Goal: Information Seeking & Learning: Learn about a topic

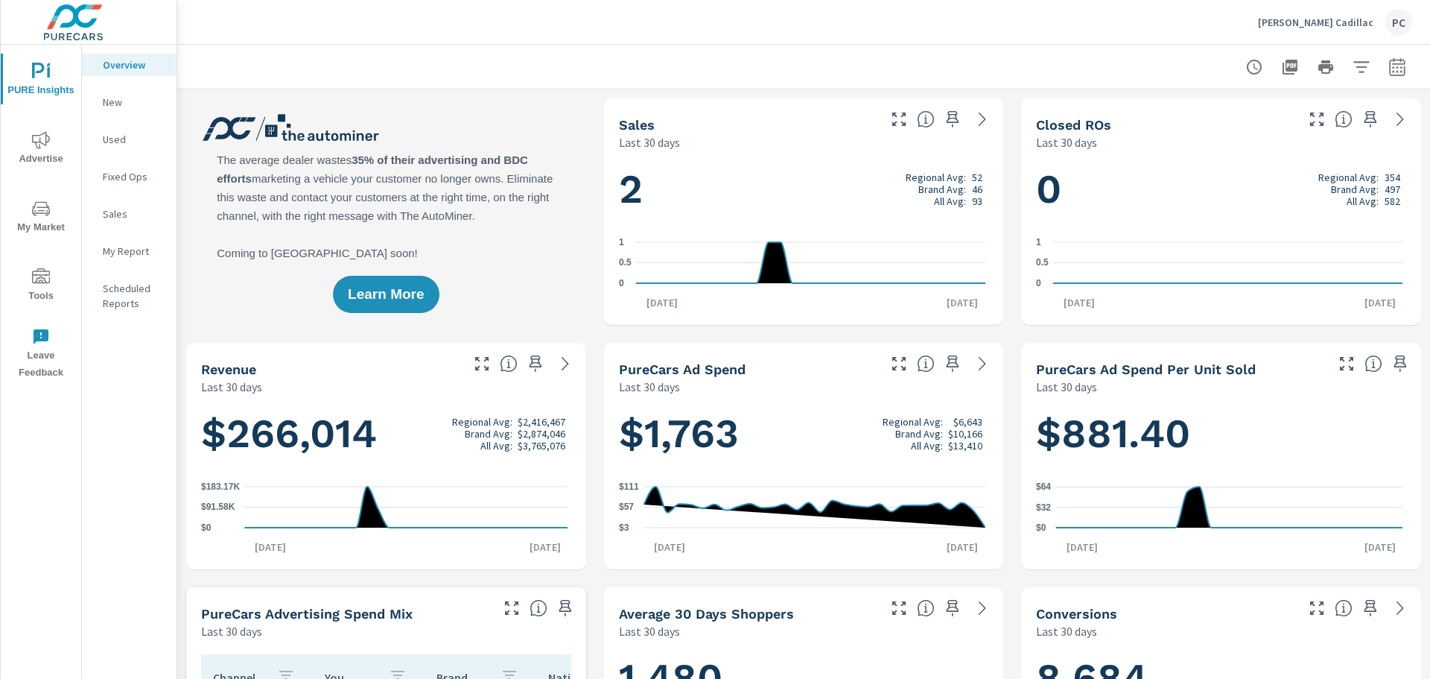
click at [114, 101] on p "New" at bounding box center [134, 102] width 62 height 15
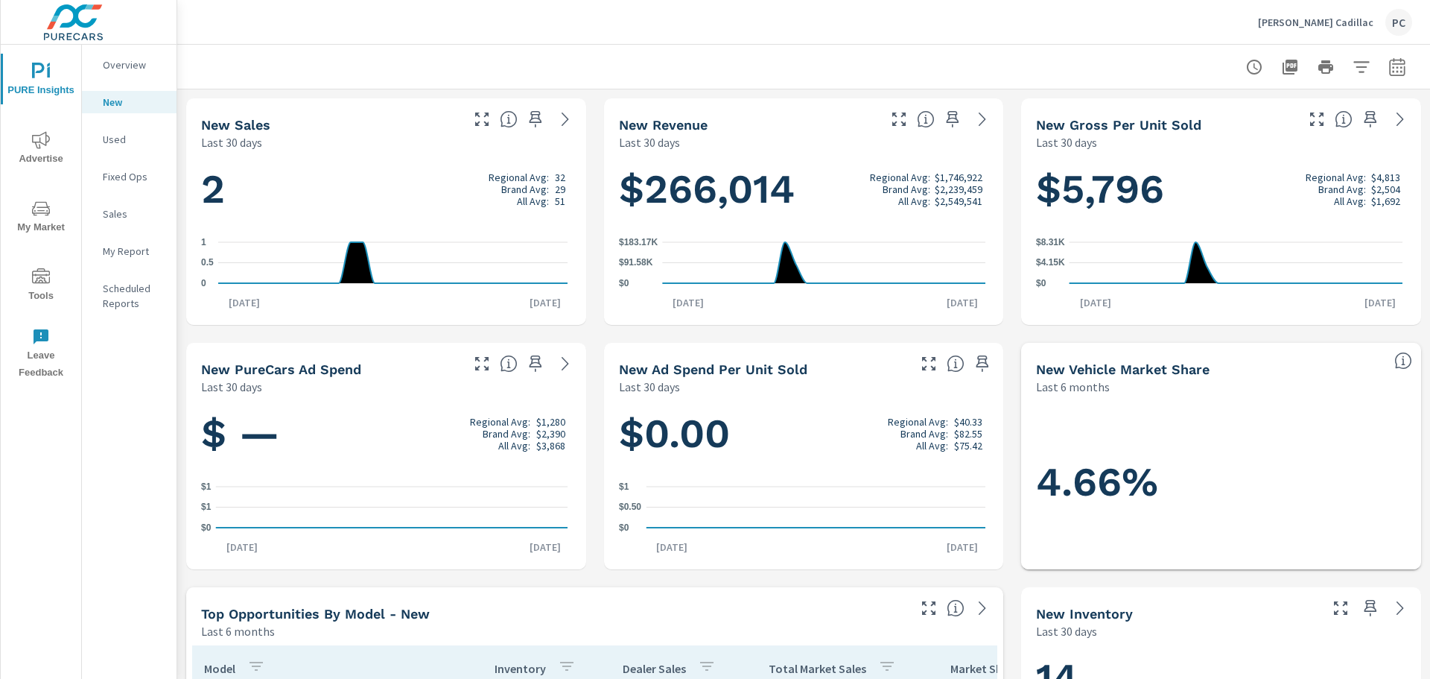
click at [113, 251] on p "My Report" at bounding box center [134, 251] width 62 height 15
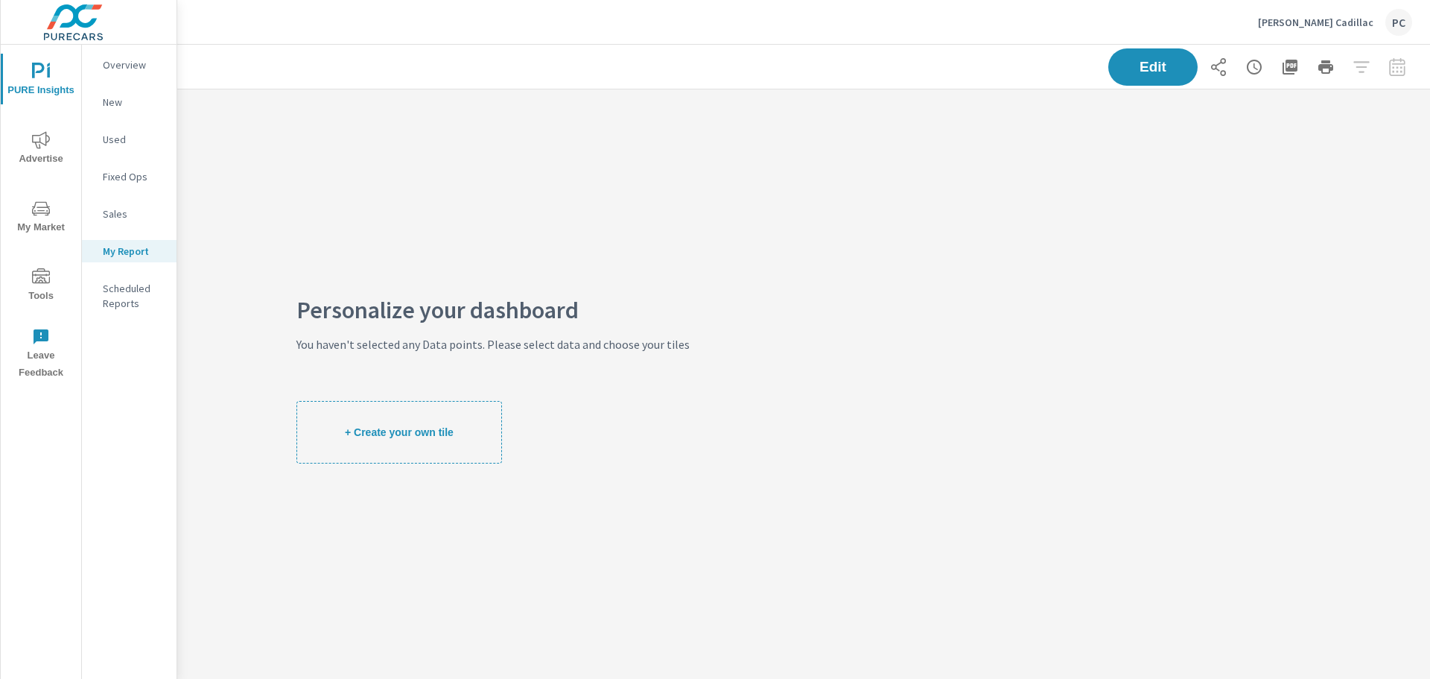
click at [120, 299] on p "Scheduled Reports" at bounding box center [134, 296] width 62 height 30
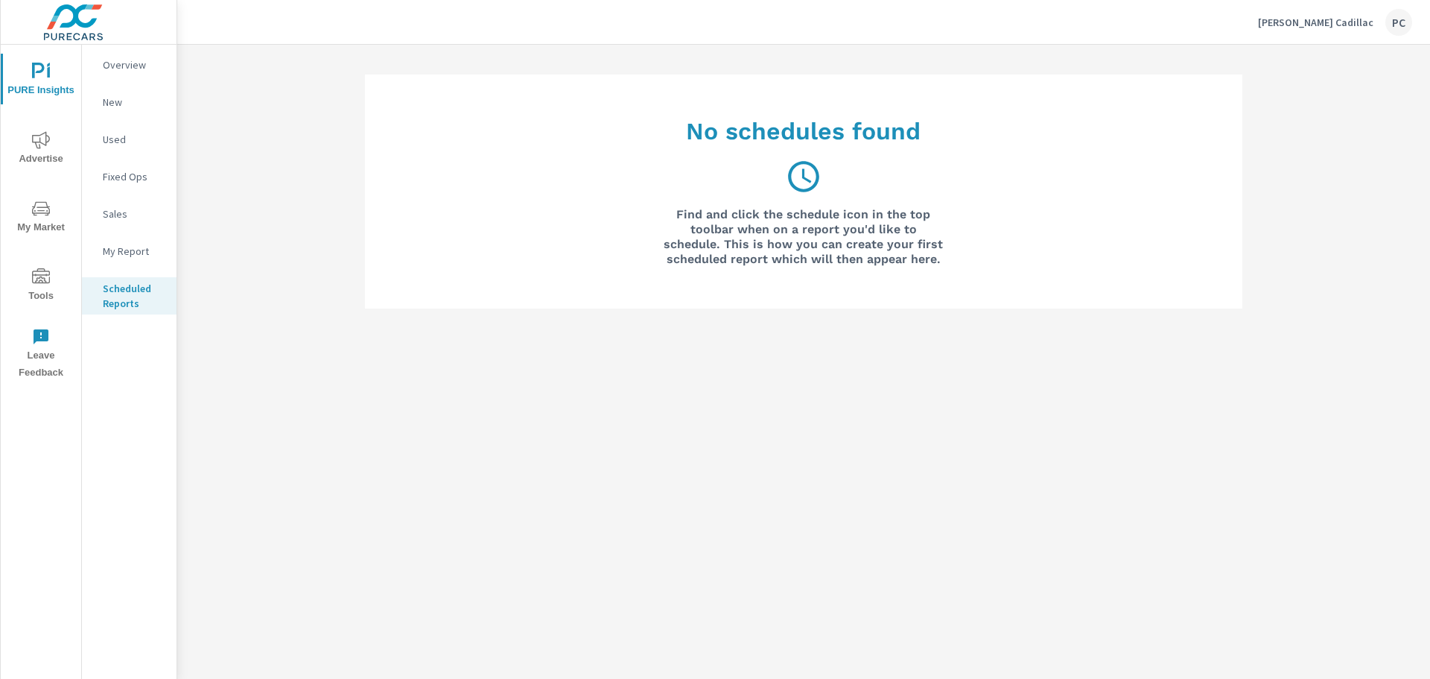
click at [108, 105] on p "New" at bounding box center [134, 102] width 62 height 15
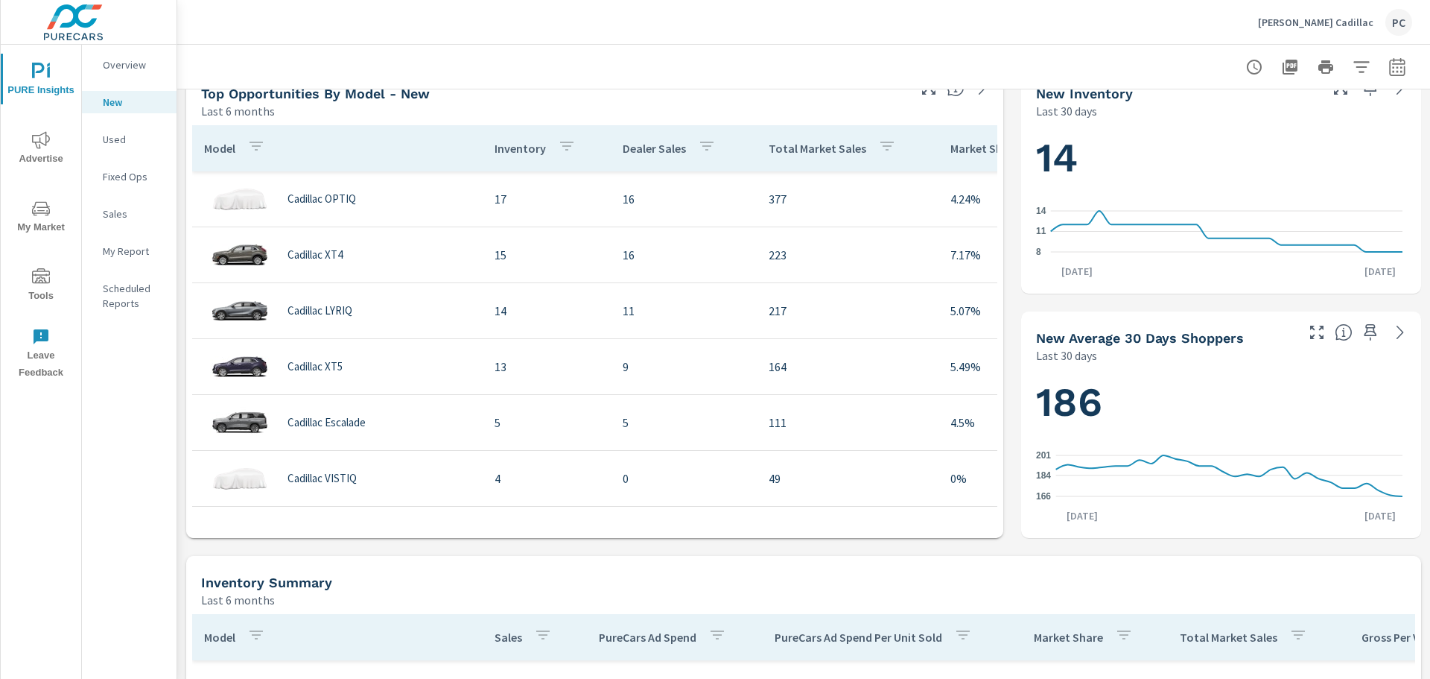
scroll to position [521, 0]
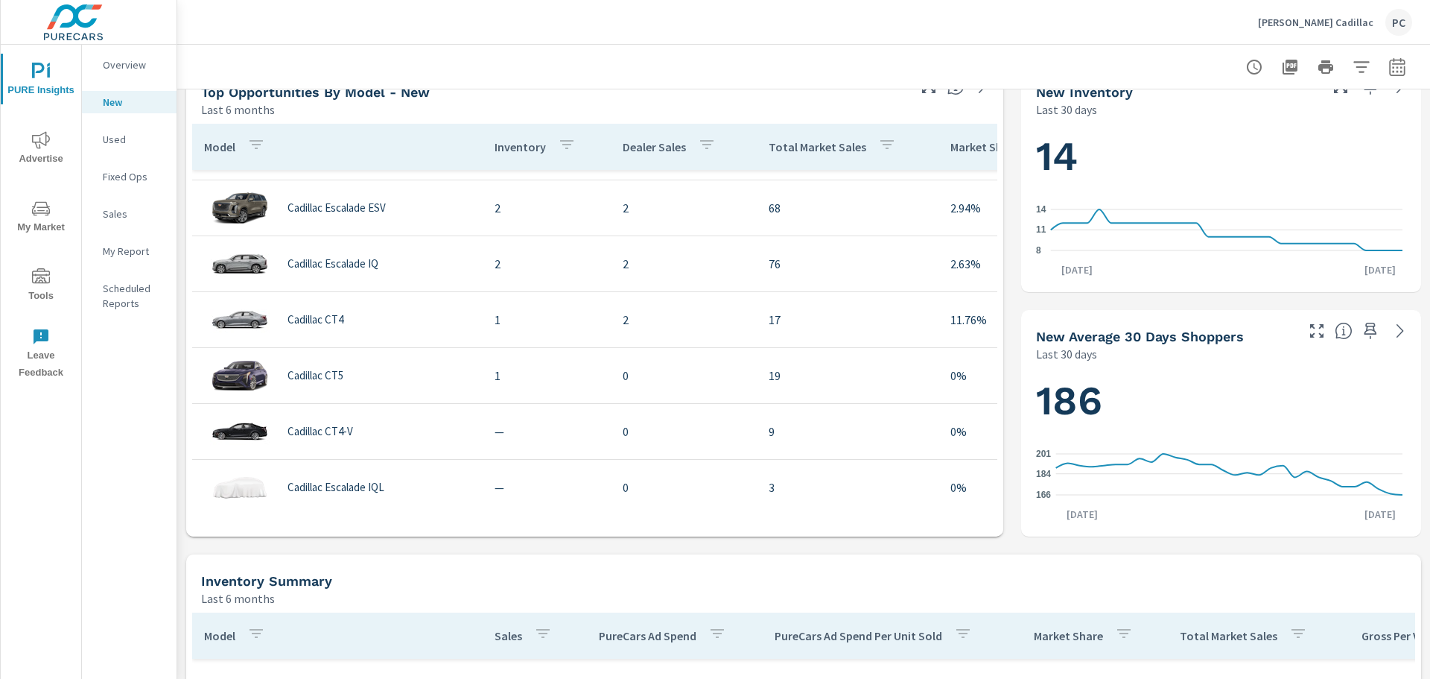
scroll to position [463, 0]
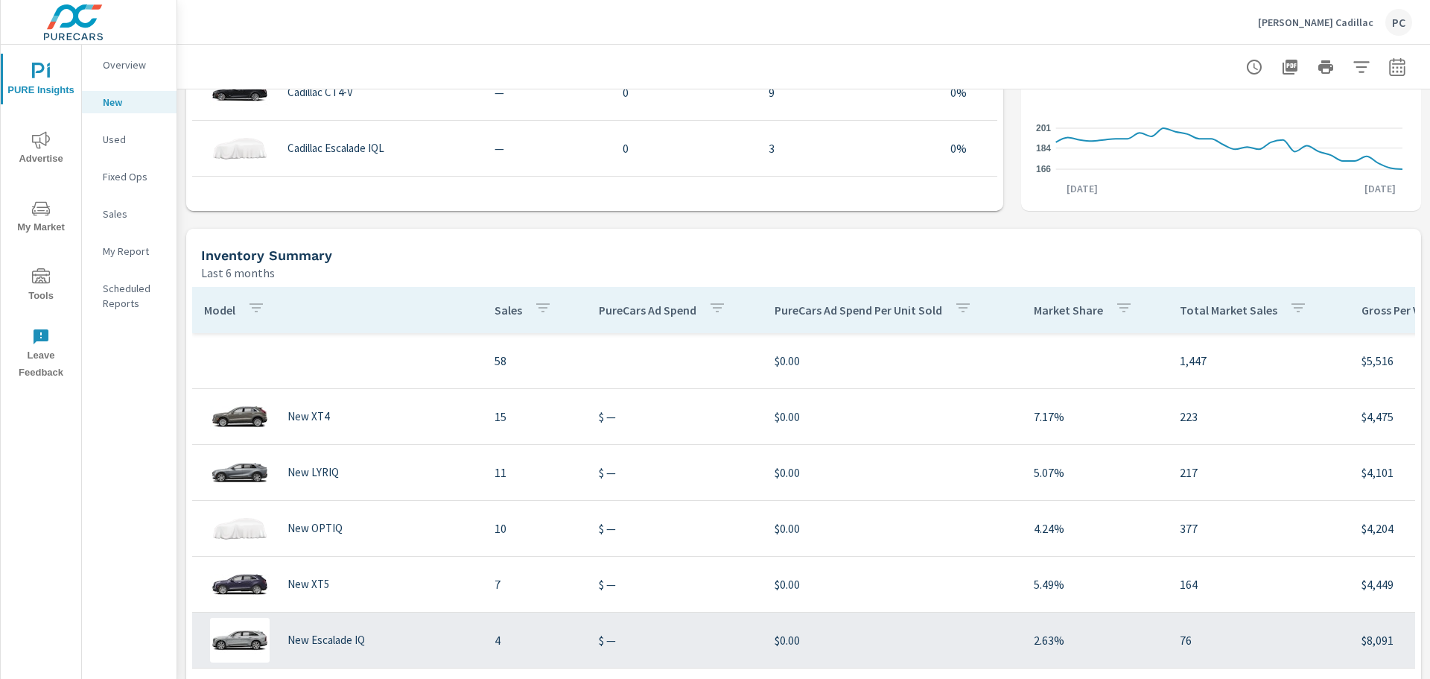
scroll to position [894, 0]
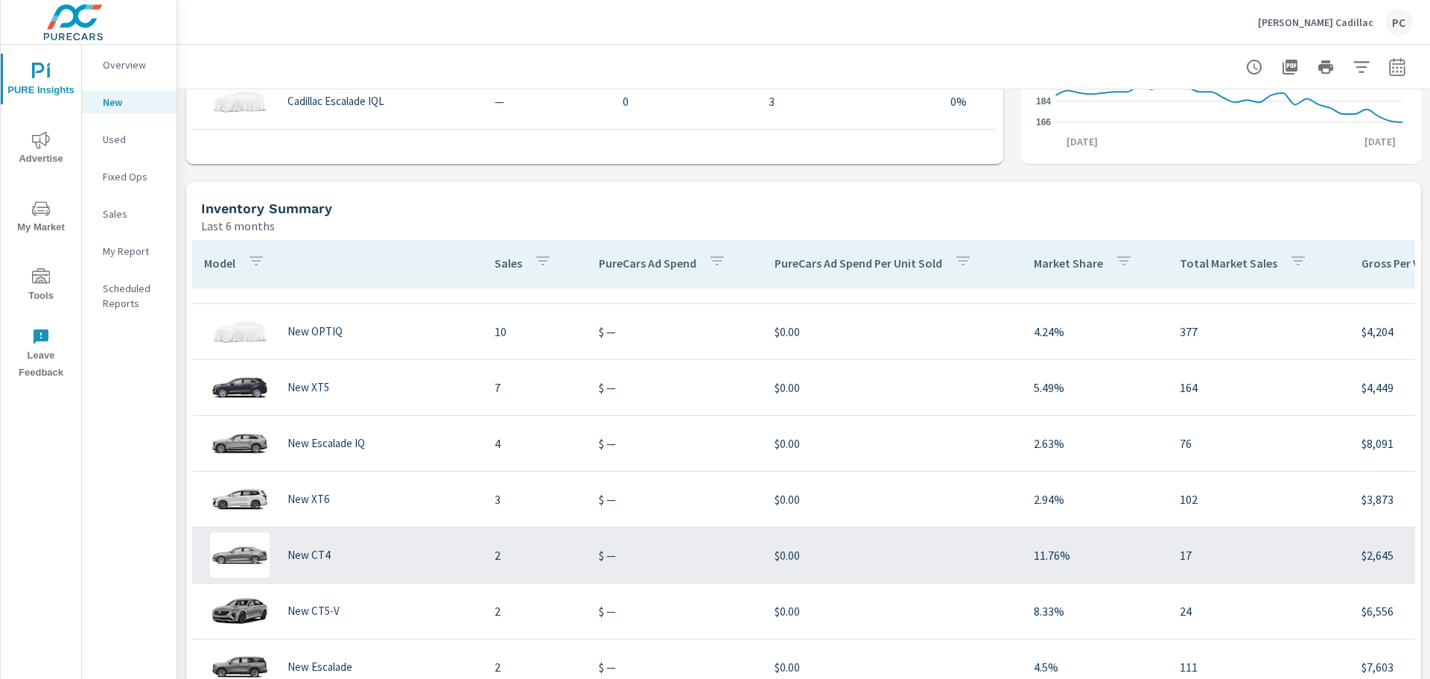
scroll to position [162, 0]
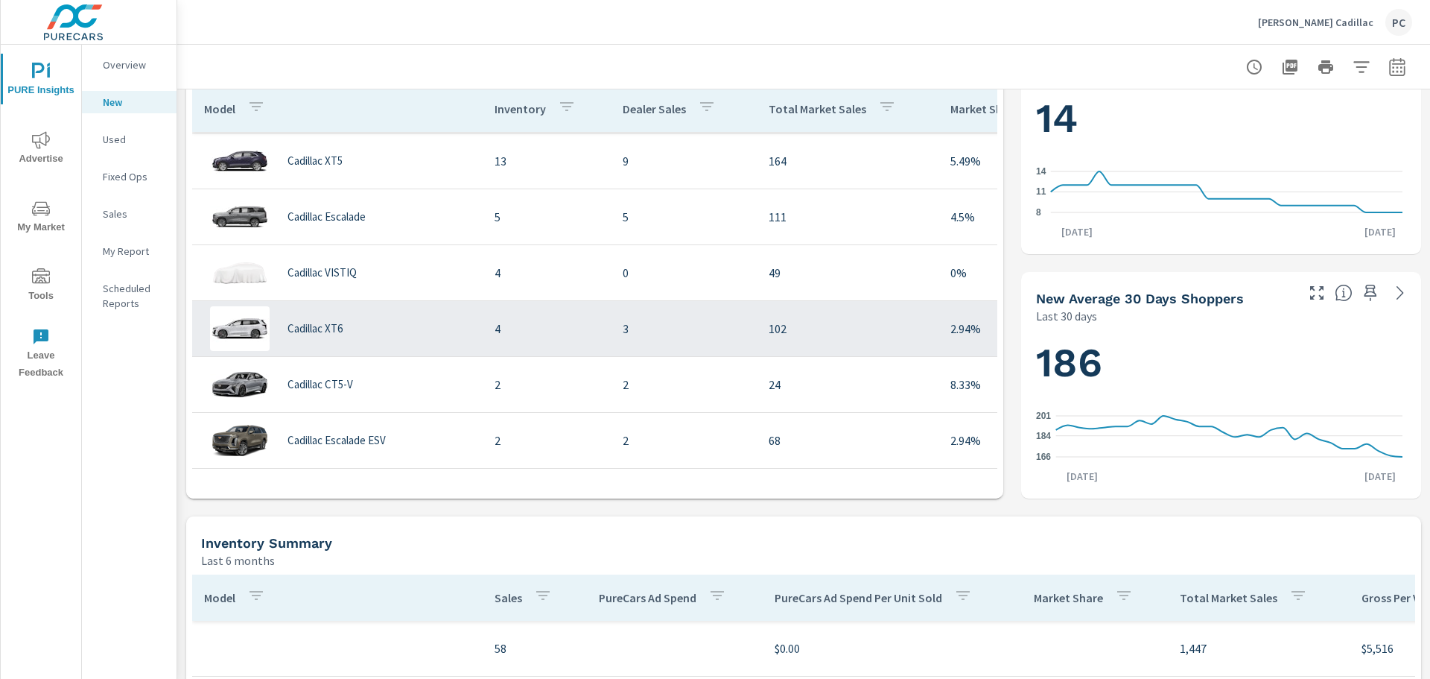
scroll to position [90, 0]
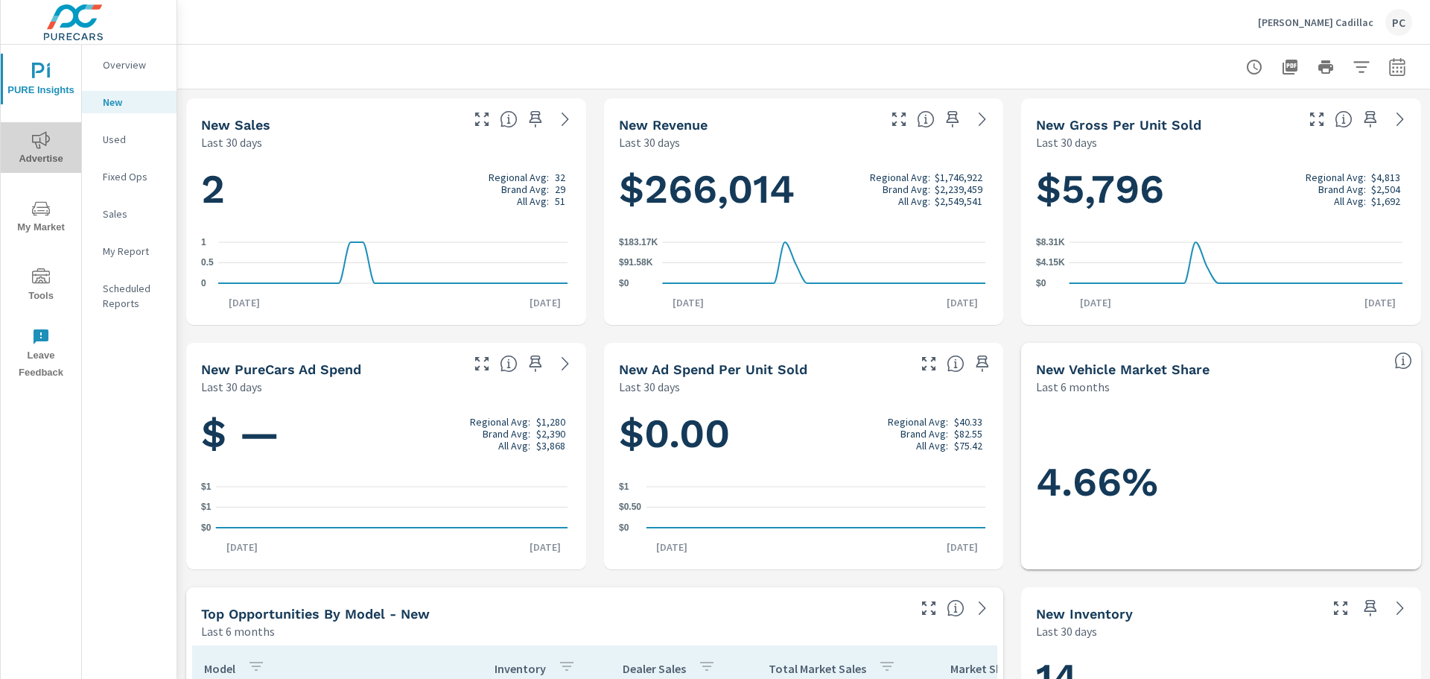
click at [36, 139] on icon "nav menu" at bounding box center [41, 140] width 18 height 18
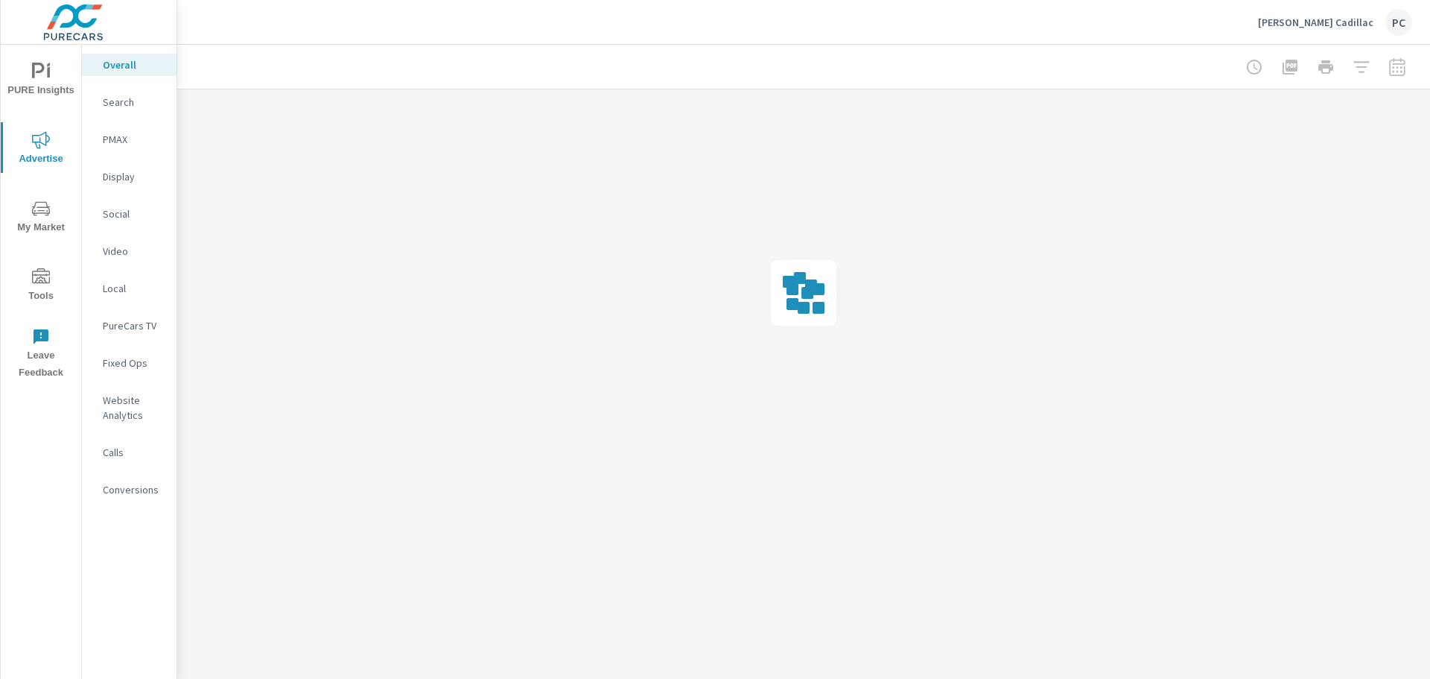
click at [126, 107] on p "Search" at bounding box center [134, 102] width 62 height 15
click at [130, 72] on p "Overall" at bounding box center [134, 64] width 62 height 15
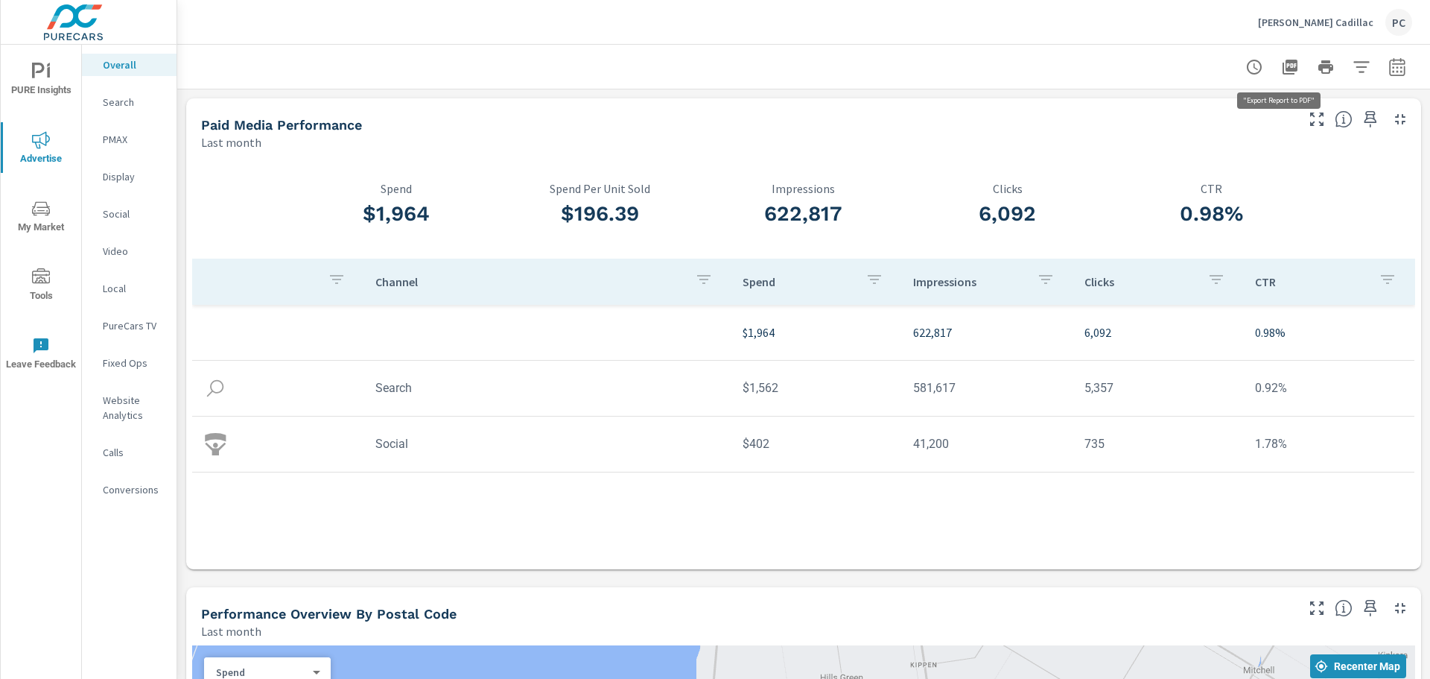
click at [1282, 66] on icon "button" at bounding box center [1290, 67] width 18 height 18
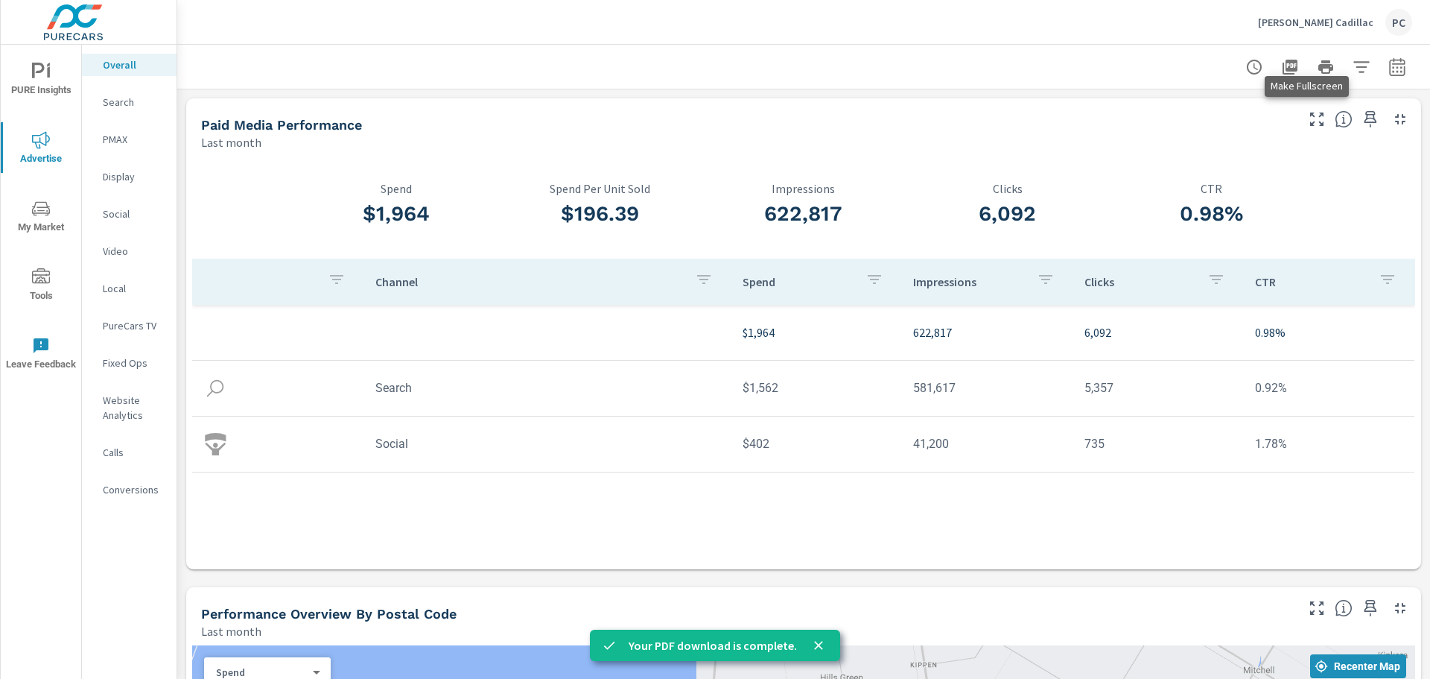
click at [1311, 121] on icon "button" at bounding box center [1317, 119] width 18 height 18
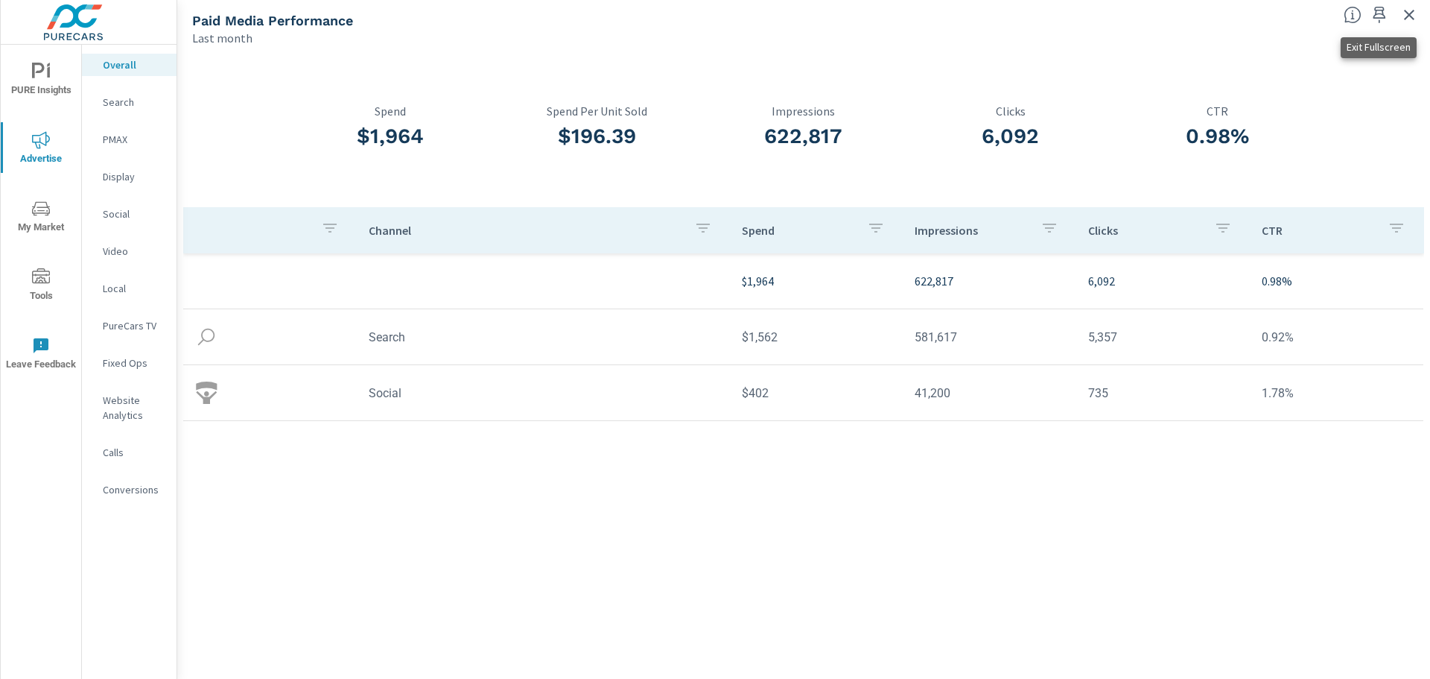
click at [1414, 13] on icon "button" at bounding box center [1409, 15] width 18 height 18
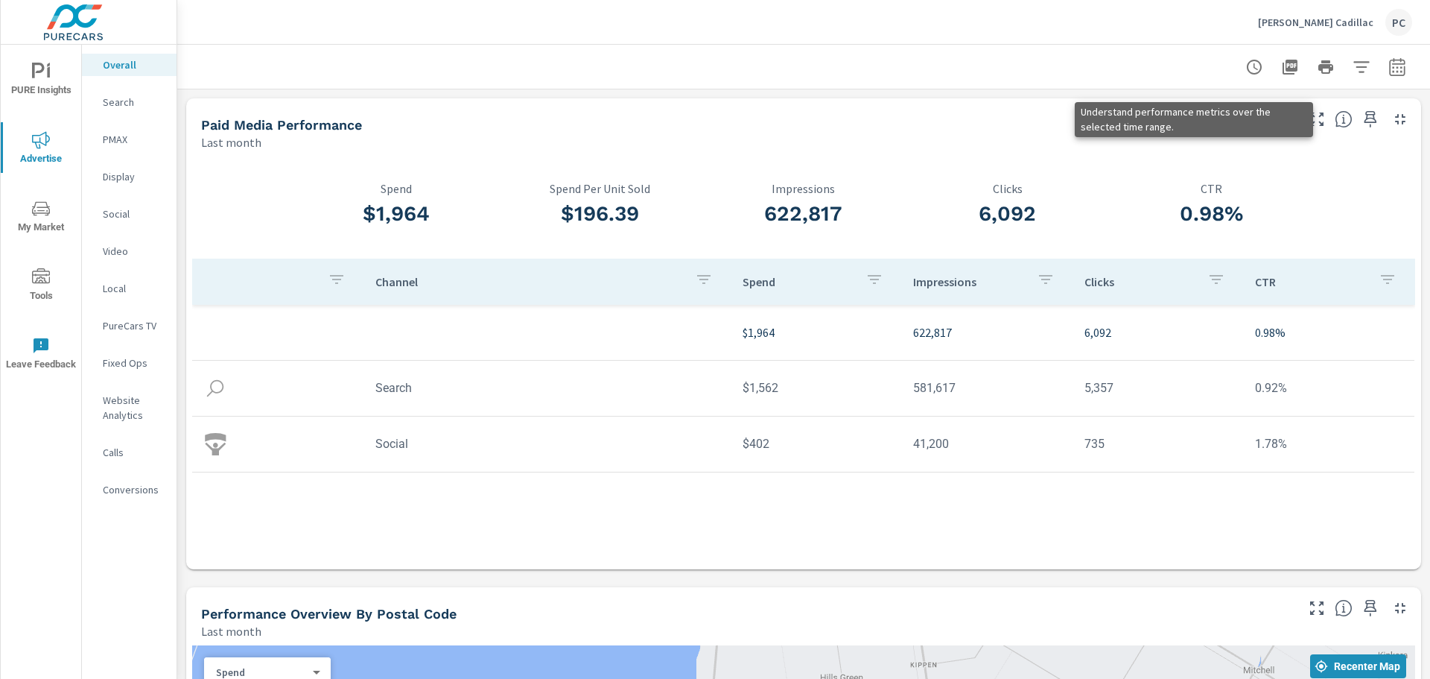
click at [1336, 121] on icon at bounding box center [1344, 119] width 18 height 18
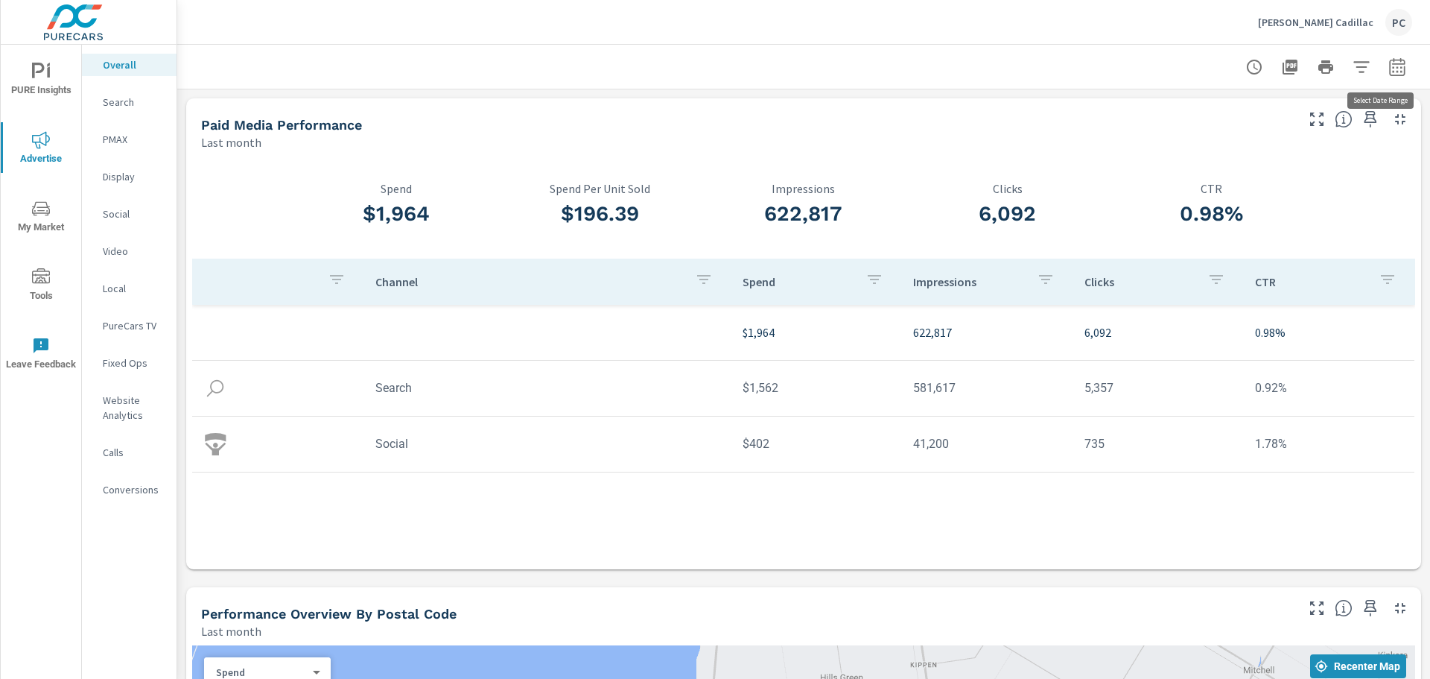
click at [1388, 72] on icon "button" at bounding box center [1397, 67] width 18 height 18
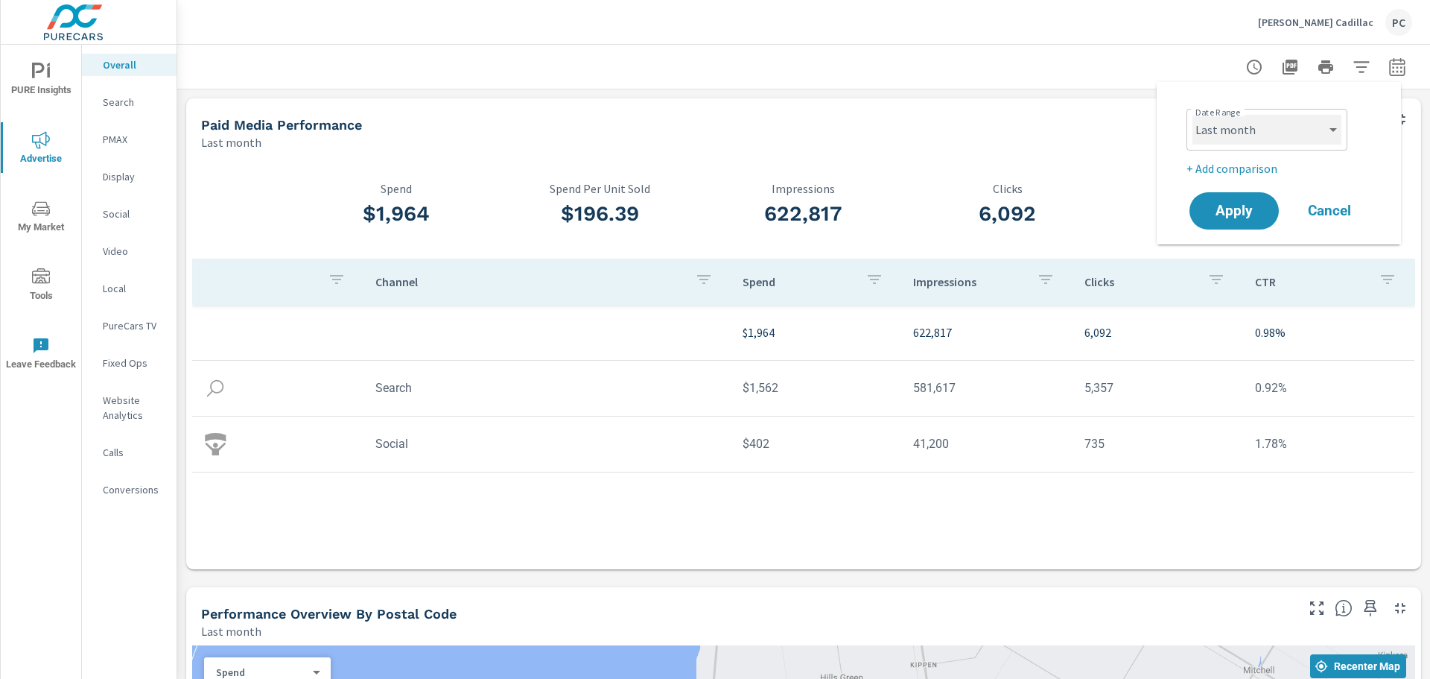
click at [1337, 127] on select "Custom [DATE] Last week Last 7 days Last 14 days Last 30 days Last 45 days Last…" at bounding box center [1266, 130] width 149 height 30
click at [1192, 115] on select "Custom [DATE] Last week Last 7 days Last 14 days Last 30 days Last 45 days Last…" at bounding box center [1266, 130] width 149 height 30
select select "custom"
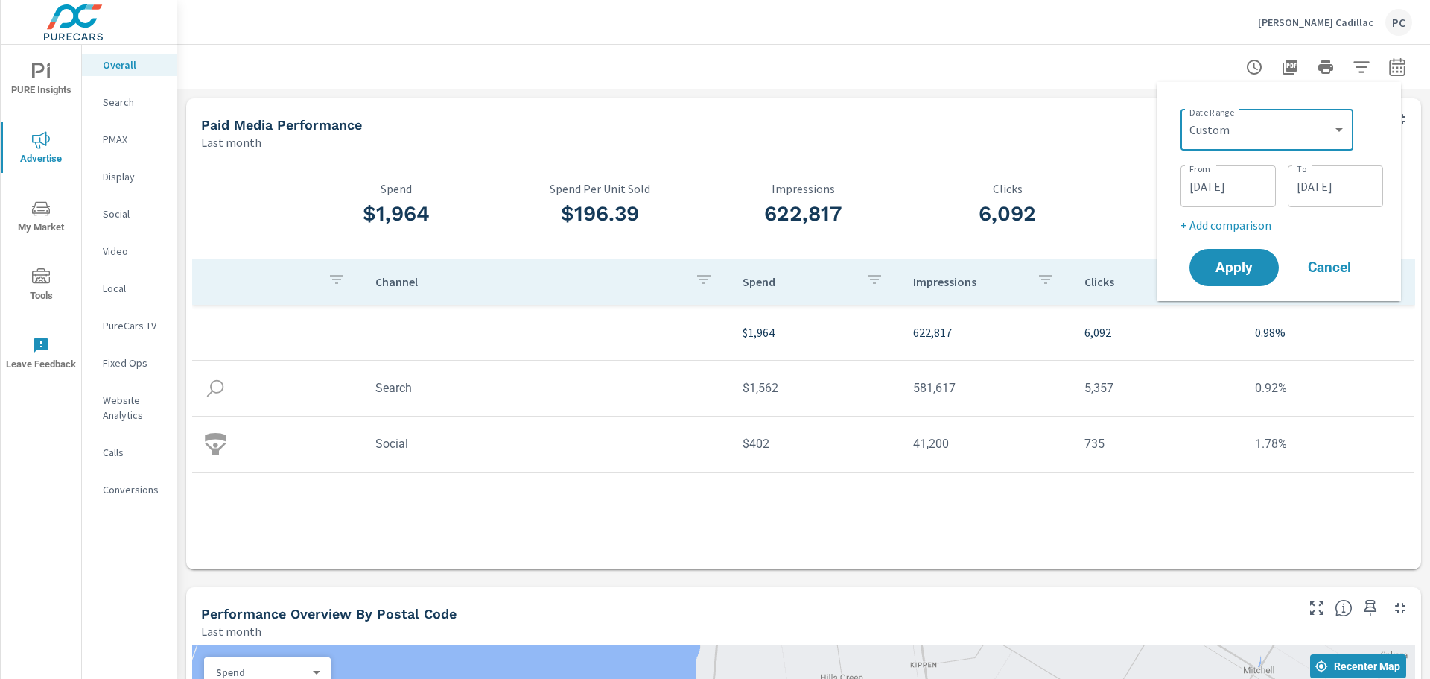
click at [1217, 192] on input "[DATE]" at bounding box center [1228, 186] width 83 height 30
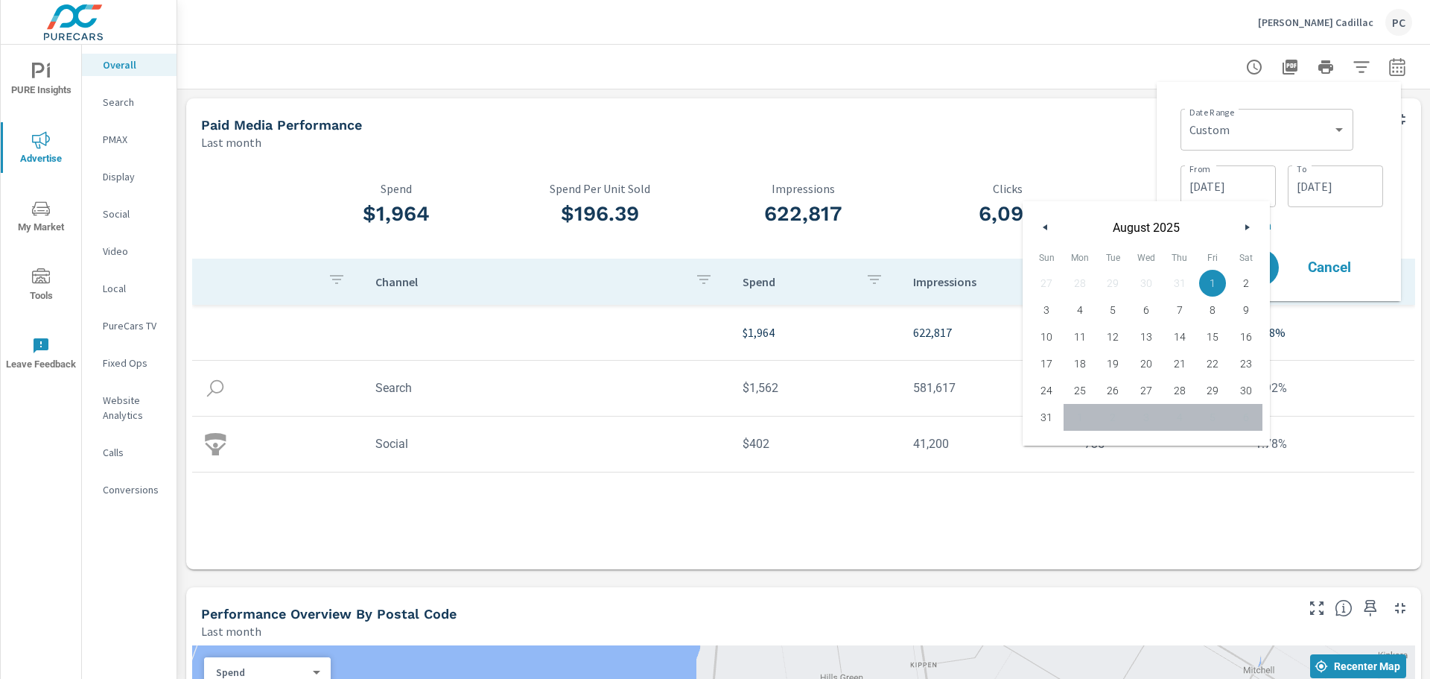
click at [1042, 229] on icon "button" at bounding box center [1043, 227] width 7 height 6
click at [1046, 288] on span "1" at bounding box center [1047, 282] width 34 height 19
type input "[DATE]"
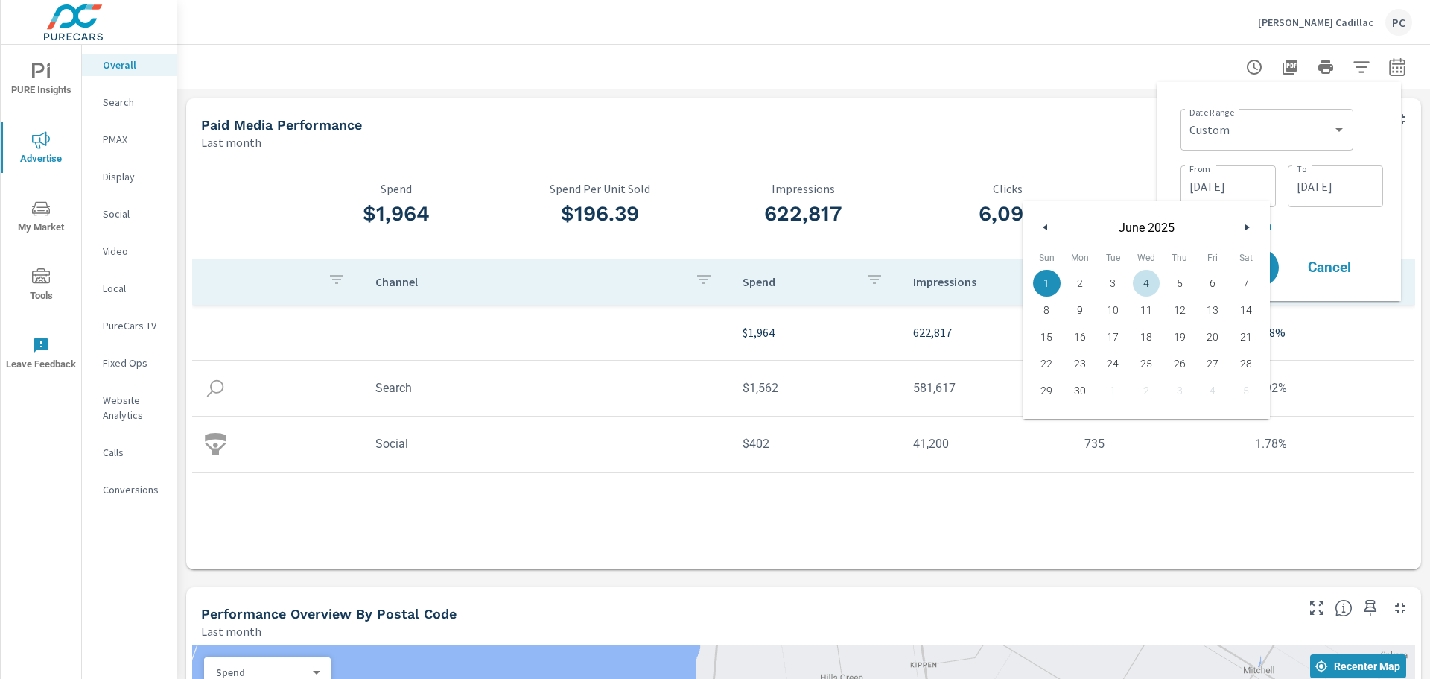
click at [1330, 196] on input "[DATE]" at bounding box center [1335, 186] width 83 height 30
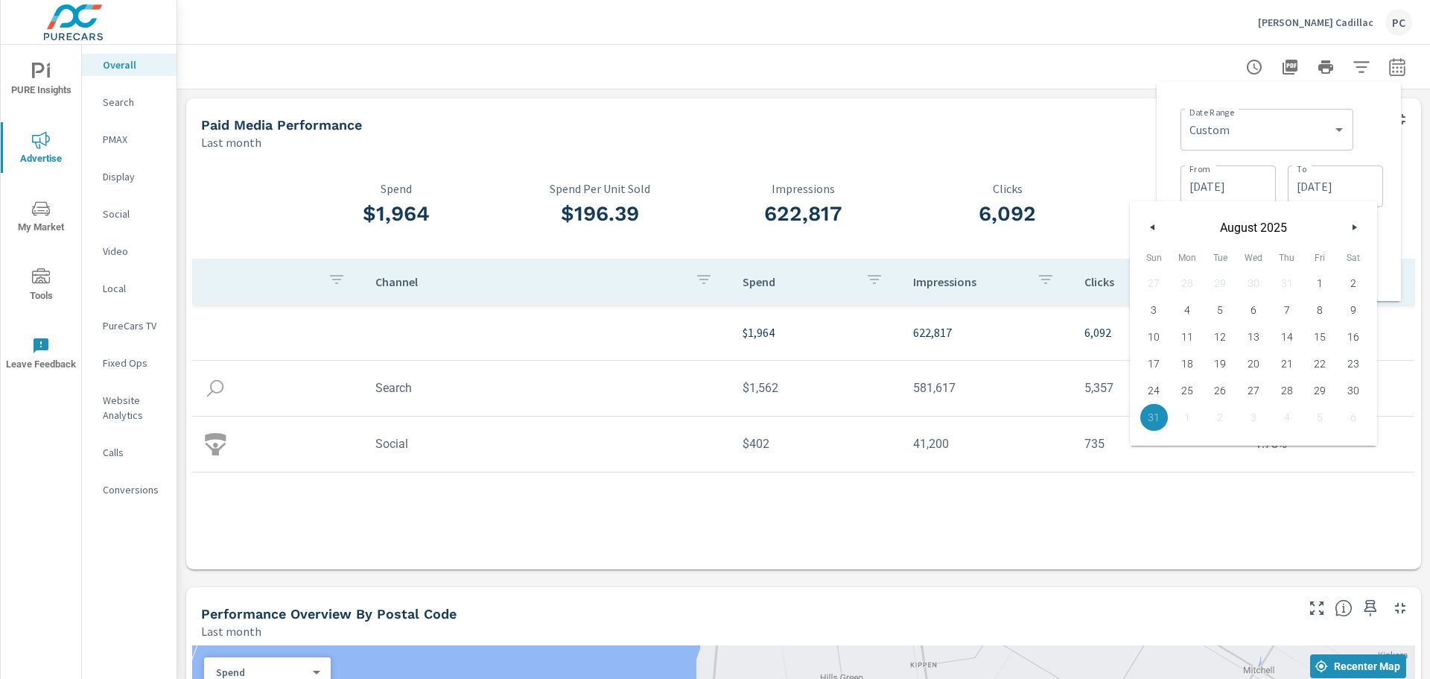
click at [1150, 414] on span "31" at bounding box center [1154, 416] width 34 height 19
click at [1346, 180] on input "[DATE]" at bounding box center [1335, 186] width 83 height 30
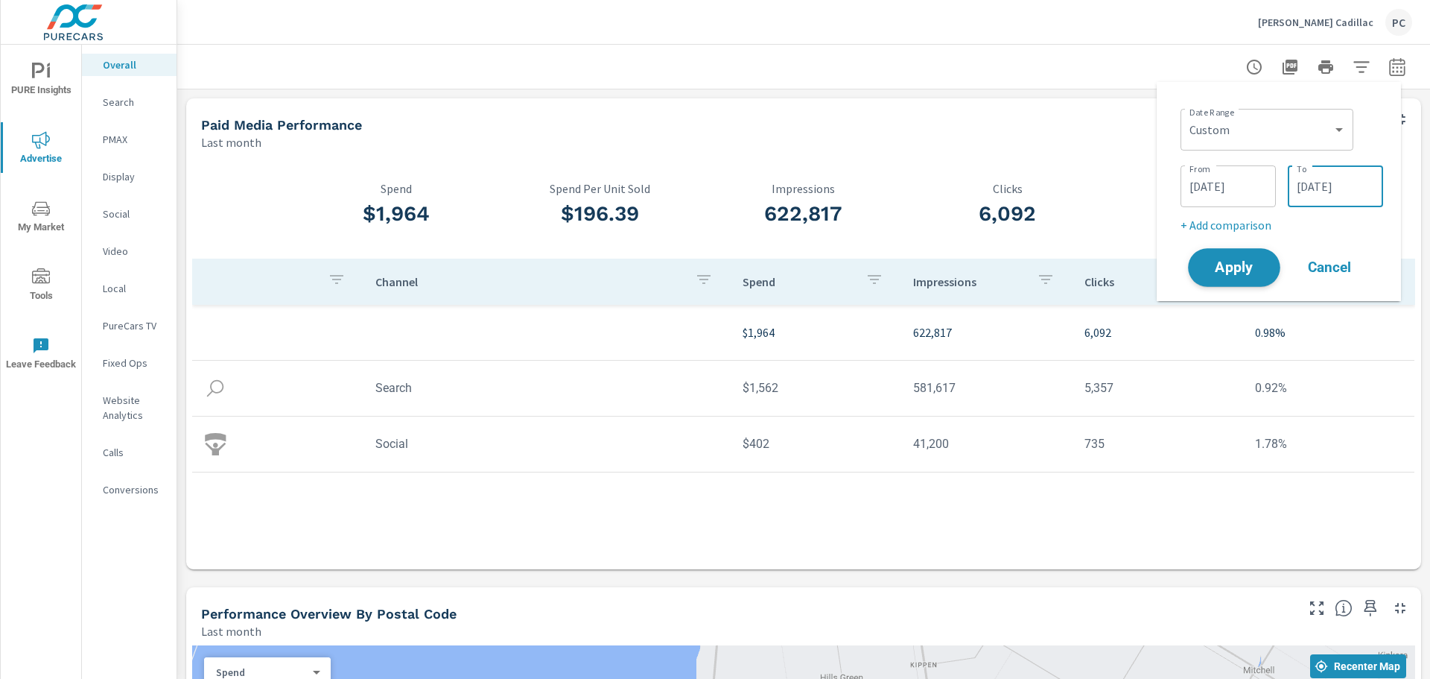
click at [1248, 265] on span "Apply" at bounding box center [1234, 268] width 61 height 14
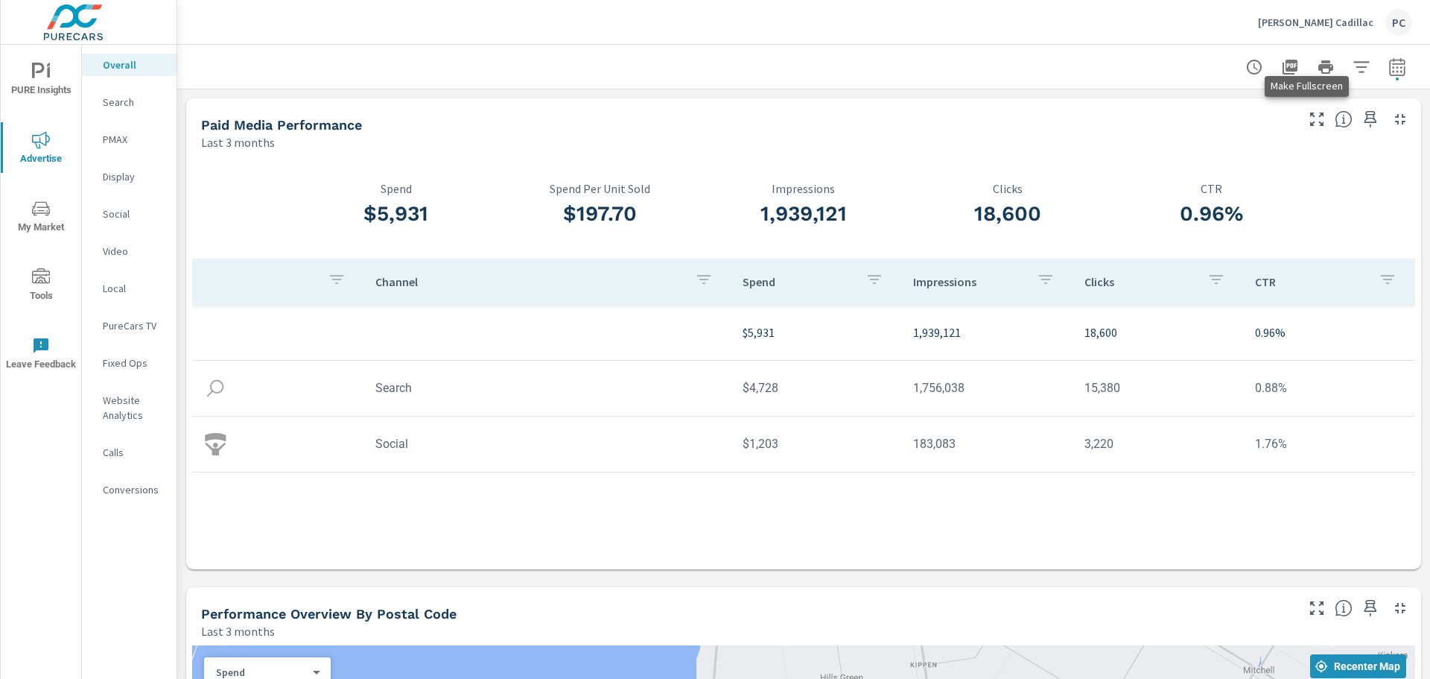
click at [1308, 118] on icon "button" at bounding box center [1317, 119] width 18 height 18
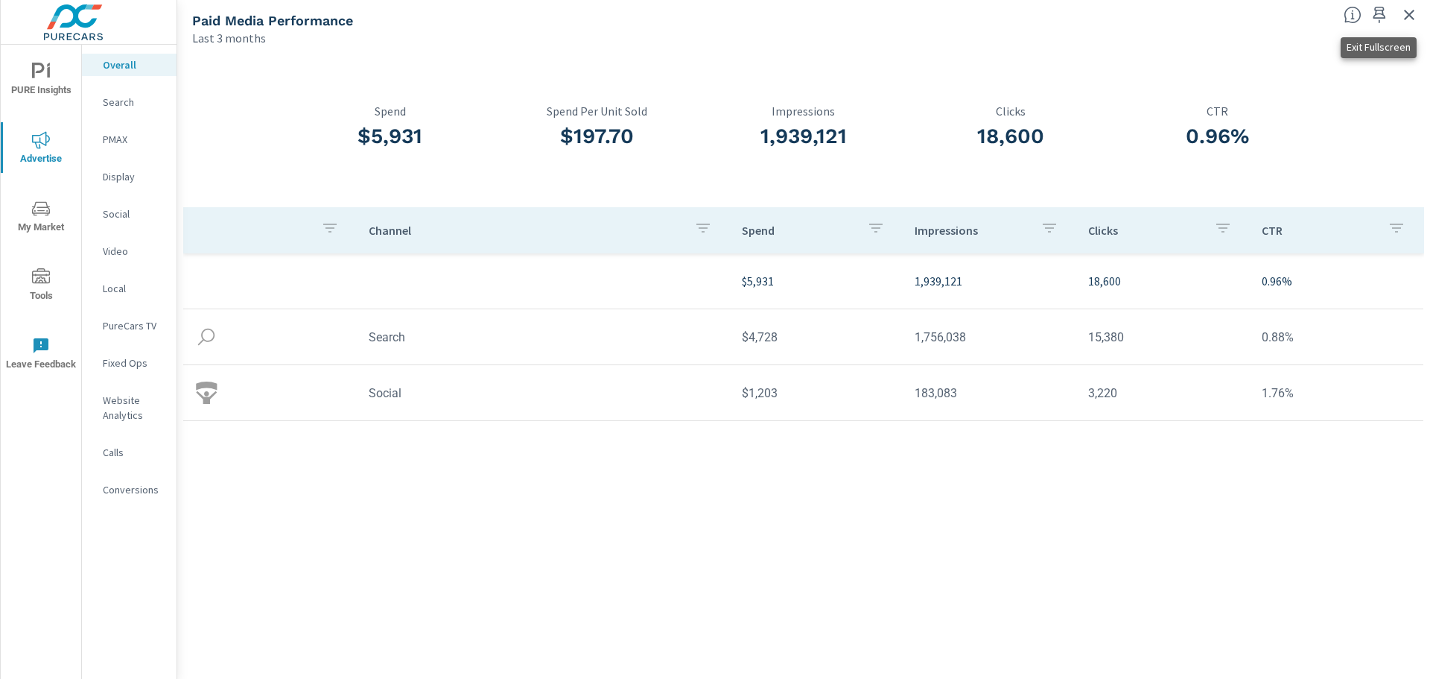
click at [1411, 13] on icon "button" at bounding box center [1409, 15] width 10 height 10
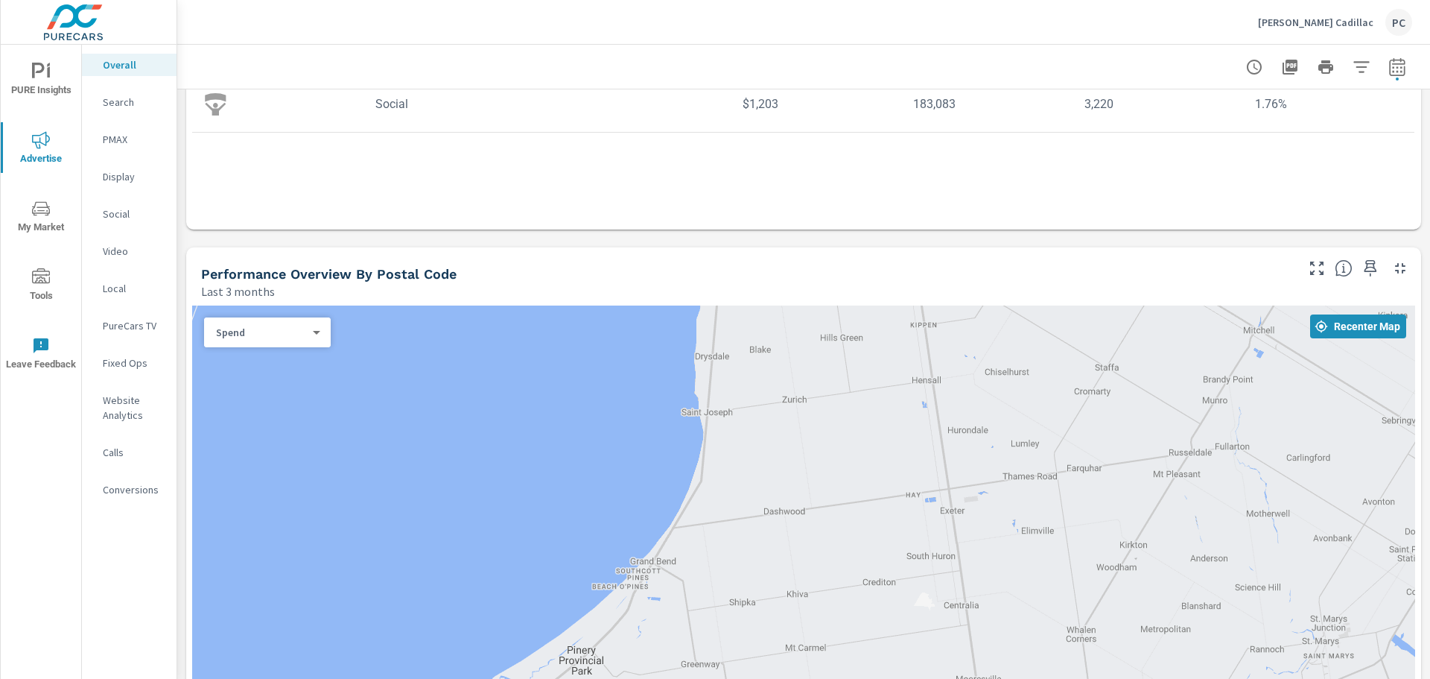
scroll to position [447, 0]
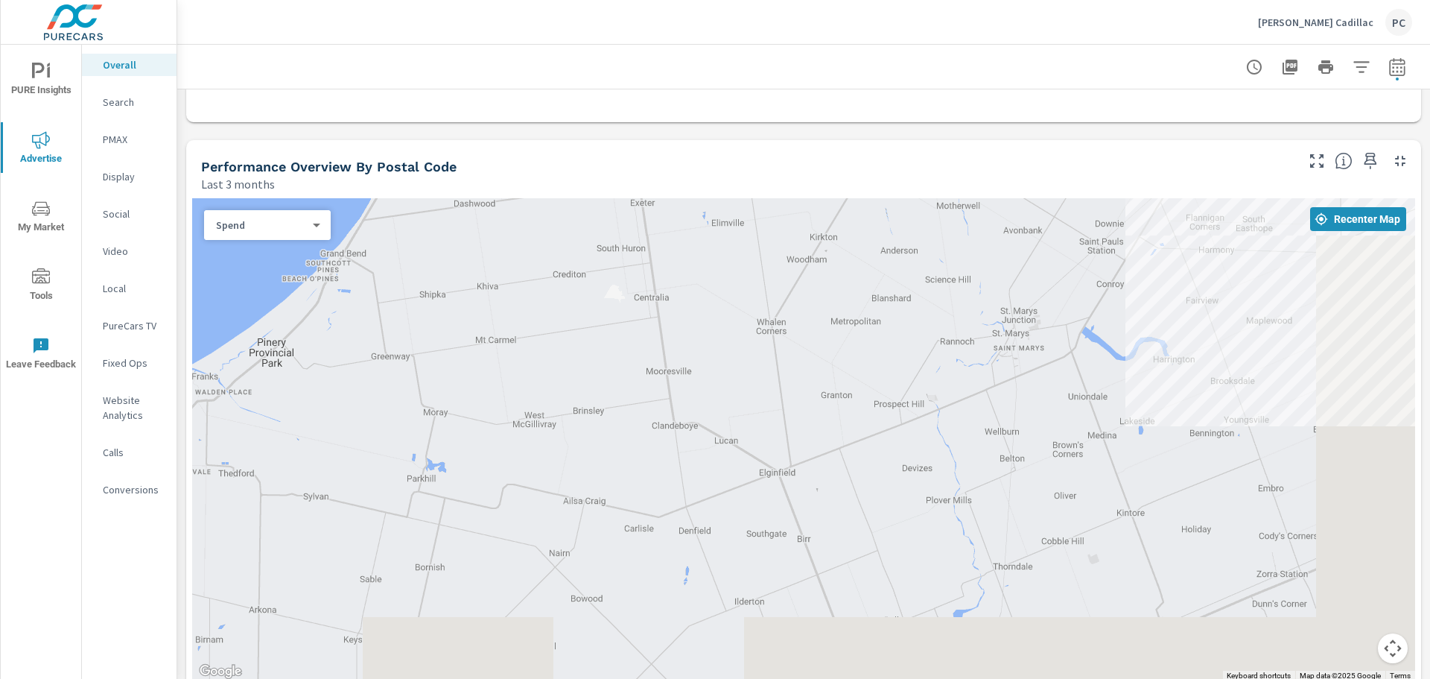
drag, startPoint x: 1237, startPoint y: 425, endPoint x: 892, endPoint y: 212, distance: 406.0
click at [897, 213] on div at bounding box center [803, 439] width 1223 height 483
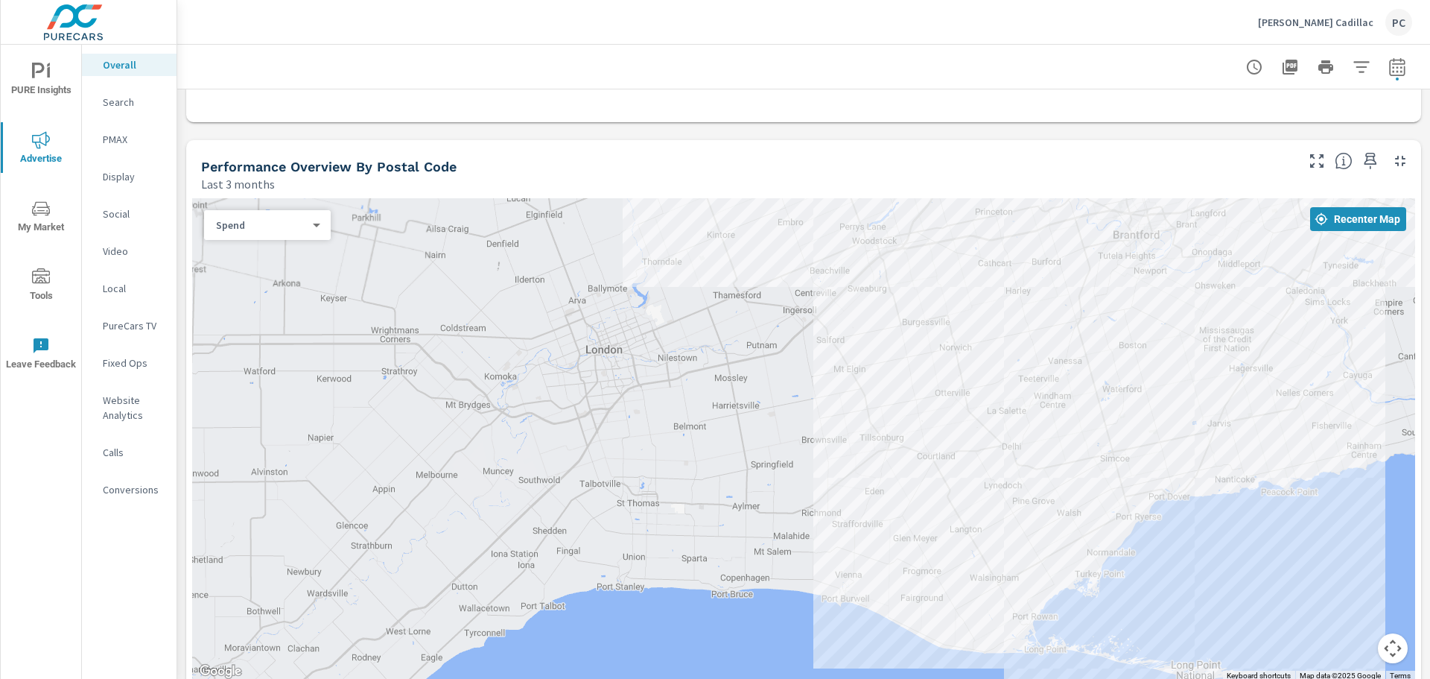
drag, startPoint x: 1084, startPoint y: 445, endPoint x: 794, endPoint y: 261, distance: 343.6
click at [794, 261] on div at bounding box center [1242, 662] width 1430 height 804
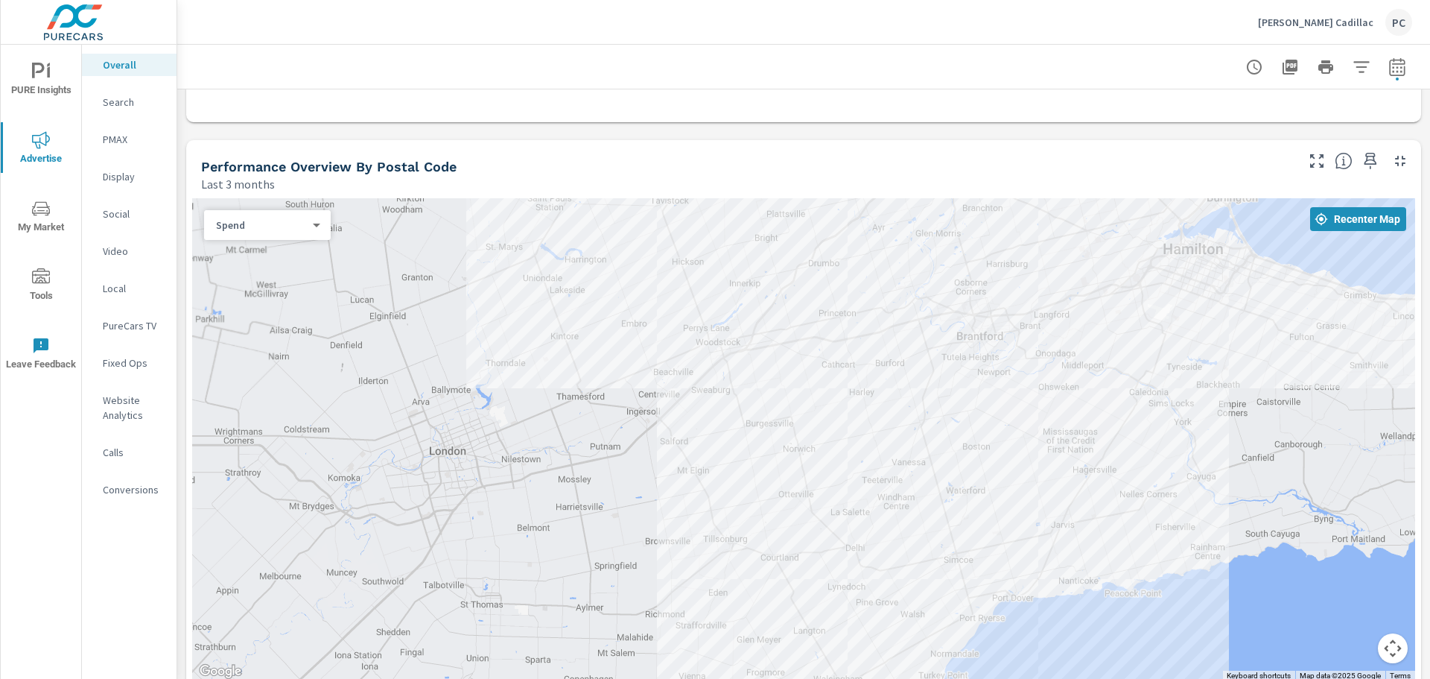
drag, startPoint x: 986, startPoint y: 371, endPoint x: 920, endPoint y: 439, distance: 95.3
click at [920, 439] on div at bounding box center [803, 439] width 1223 height 483
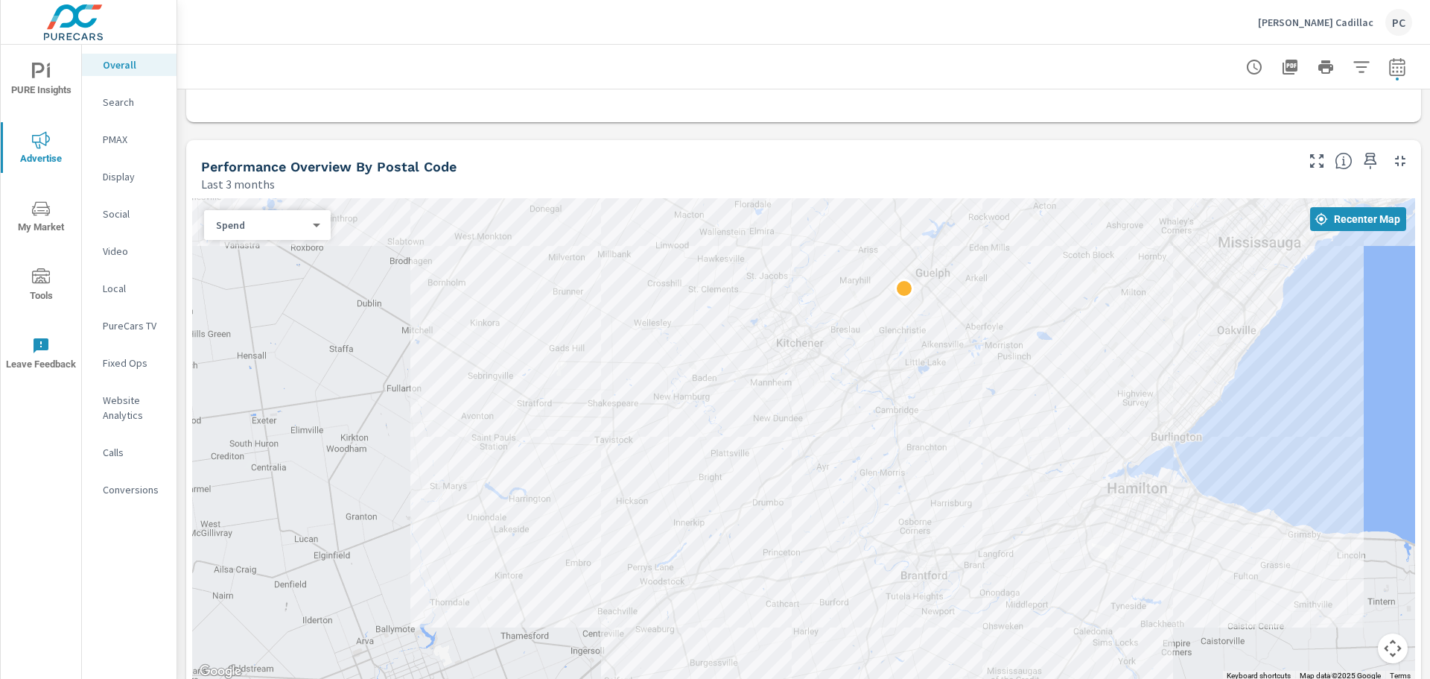
drag, startPoint x: 1139, startPoint y: 402, endPoint x: 1075, endPoint y: 535, distance: 147.2
click at [1109, 623] on div at bounding box center [803, 439] width 1223 height 483
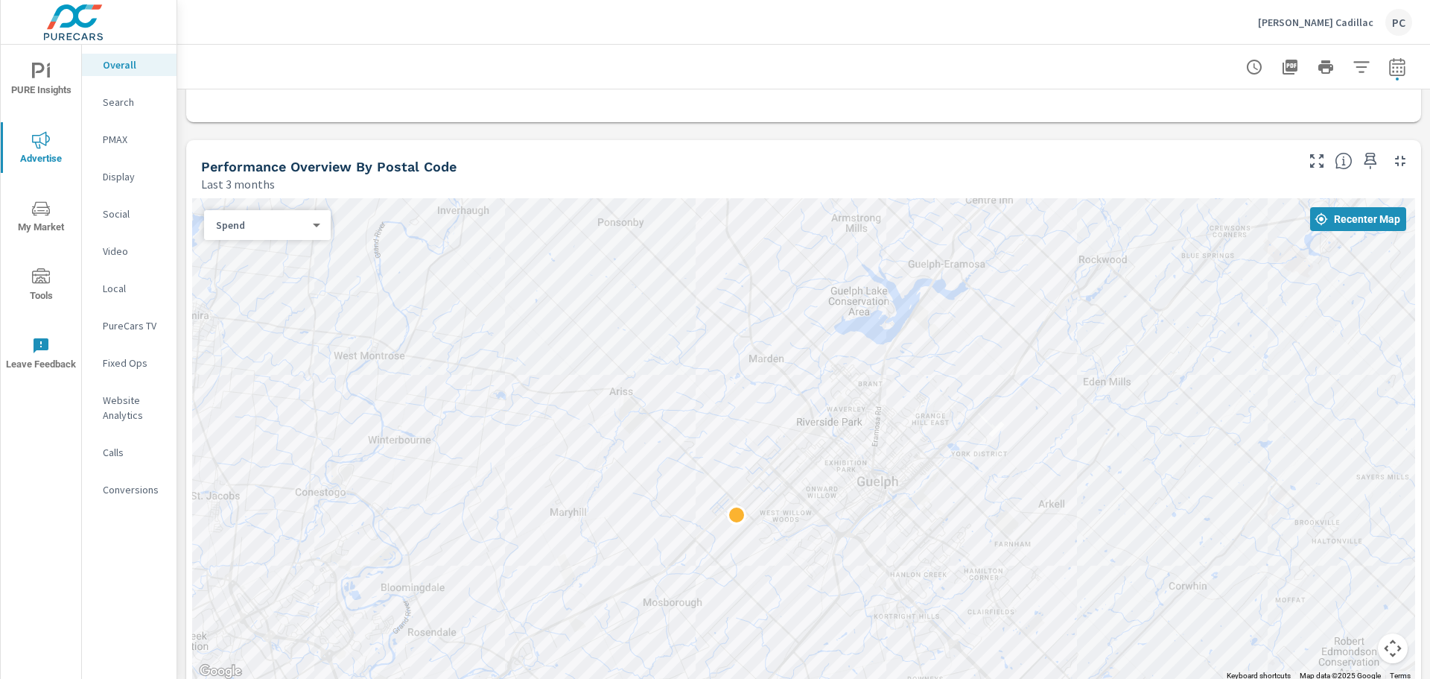
drag, startPoint x: 976, startPoint y: 388, endPoint x: 974, endPoint y: 543, distance: 155.0
click at [974, 543] on div at bounding box center [803, 439] width 1223 height 483
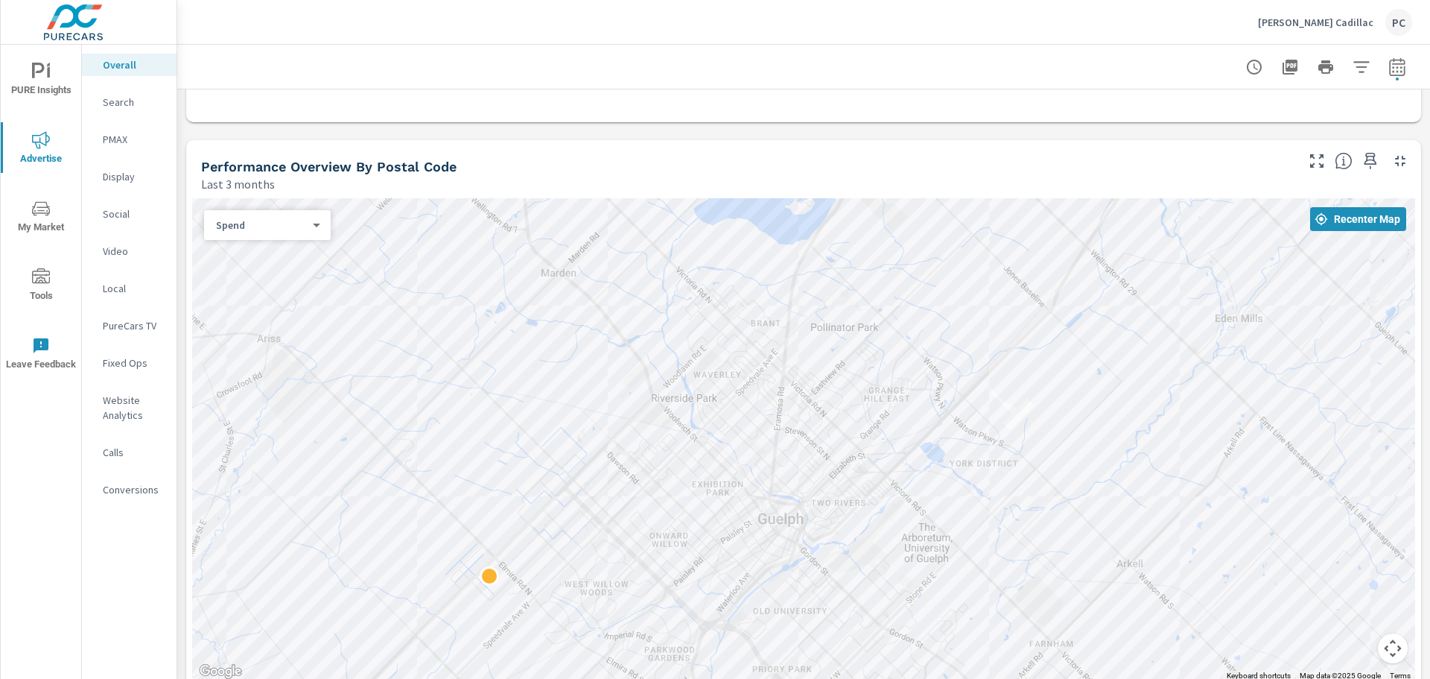
drag, startPoint x: 1064, startPoint y: 427, endPoint x: 1105, endPoint y: 425, distance: 41.7
click at [1105, 427] on div at bounding box center [803, 439] width 1223 height 483
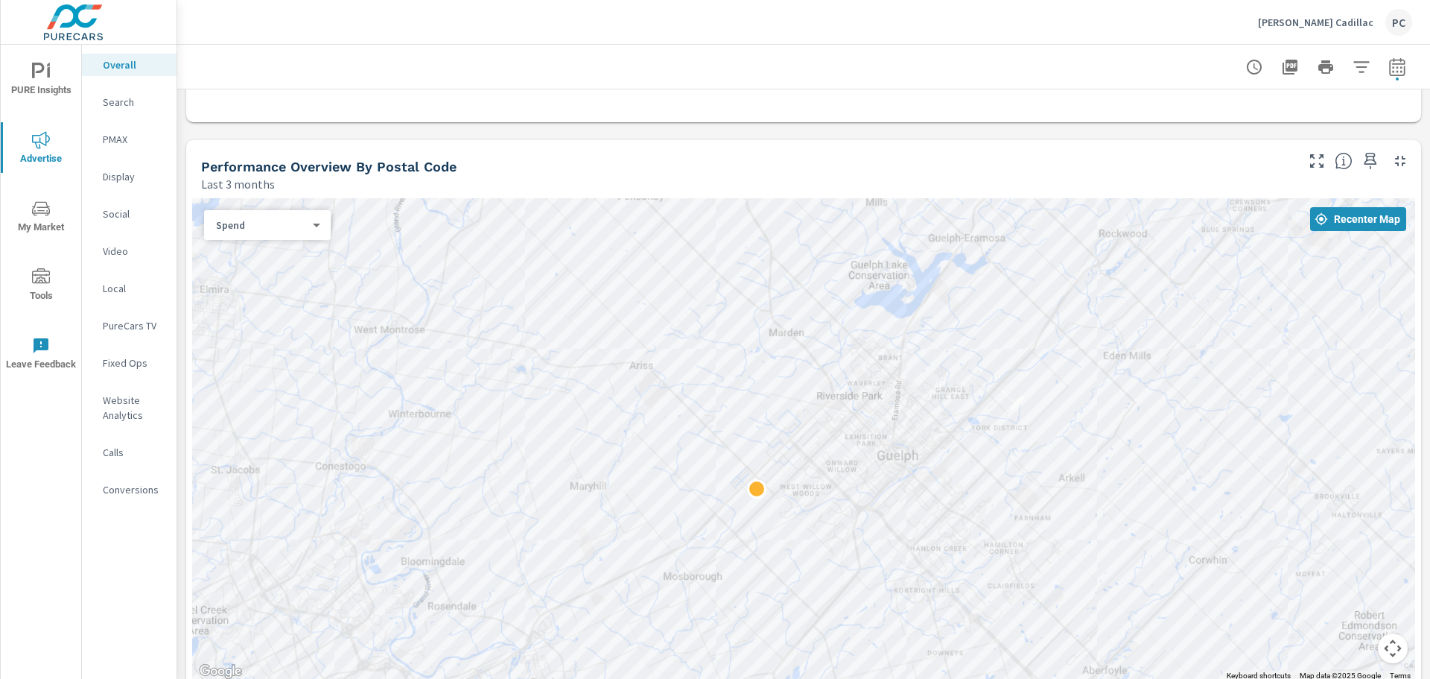
drag, startPoint x: 1063, startPoint y: 436, endPoint x: 1047, endPoint y: 423, distance: 20.6
click at [1047, 423] on div at bounding box center [803, 439] width 1223 height 483
click at [1360, 217] on span "Recenter Map" at bounding box center [1358, 218] width 84 height 13
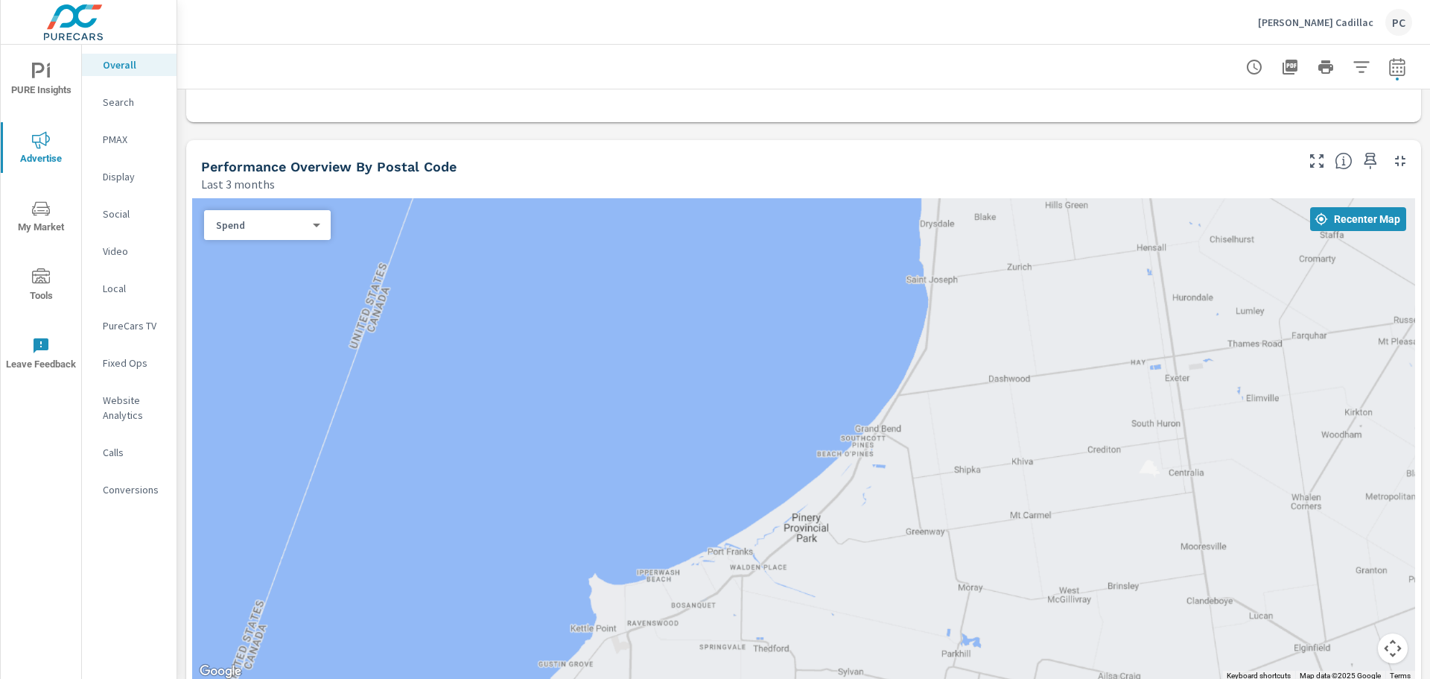
drag, startPoint x: 1248, startPoint y: 431, endPoint x: 573, endPoint y: 250, distance: 698.7
click at [626, 265] on div at bounding box center [803, 439] width 1223 height 483
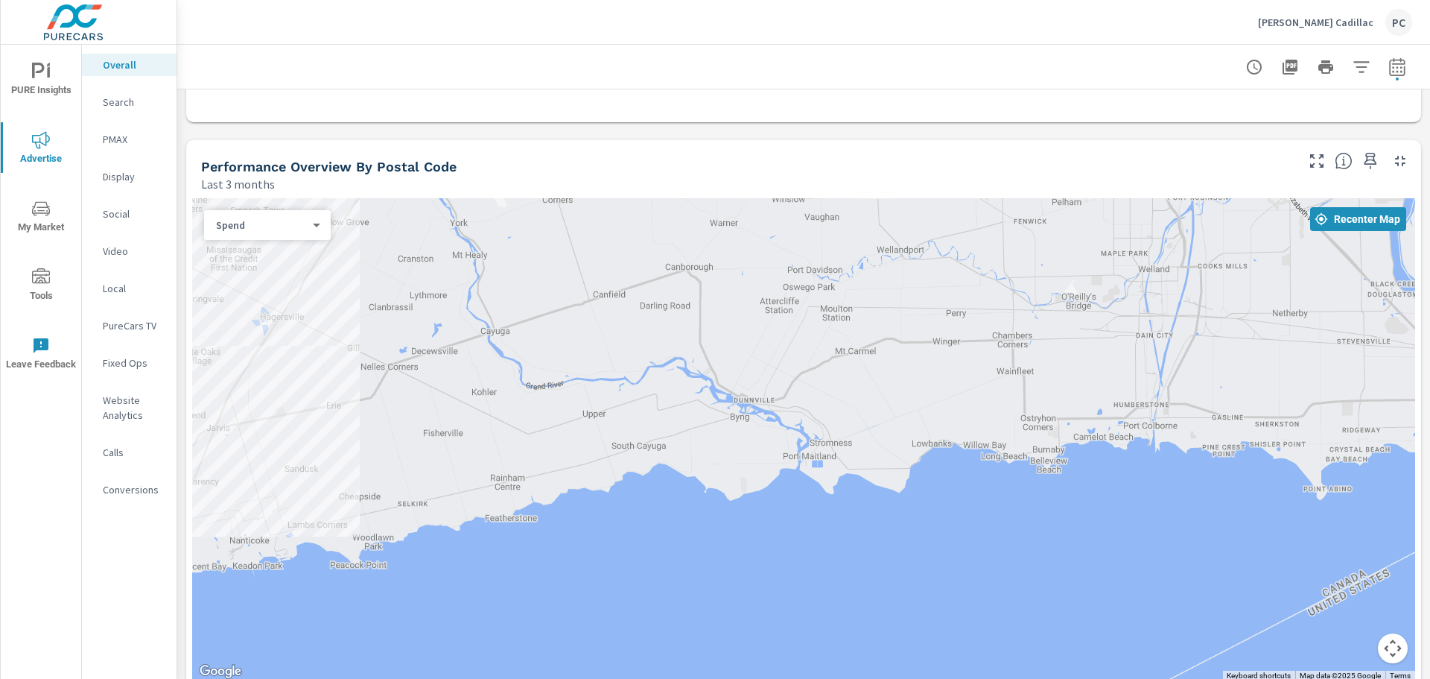
drag, startPoint x: 800, startPoint y: 318, endPoint x: 901, endPoint y: 655, distance: 351.6
click at [873, 646] on div at bounding box center [803, 439] width 1223 height 483
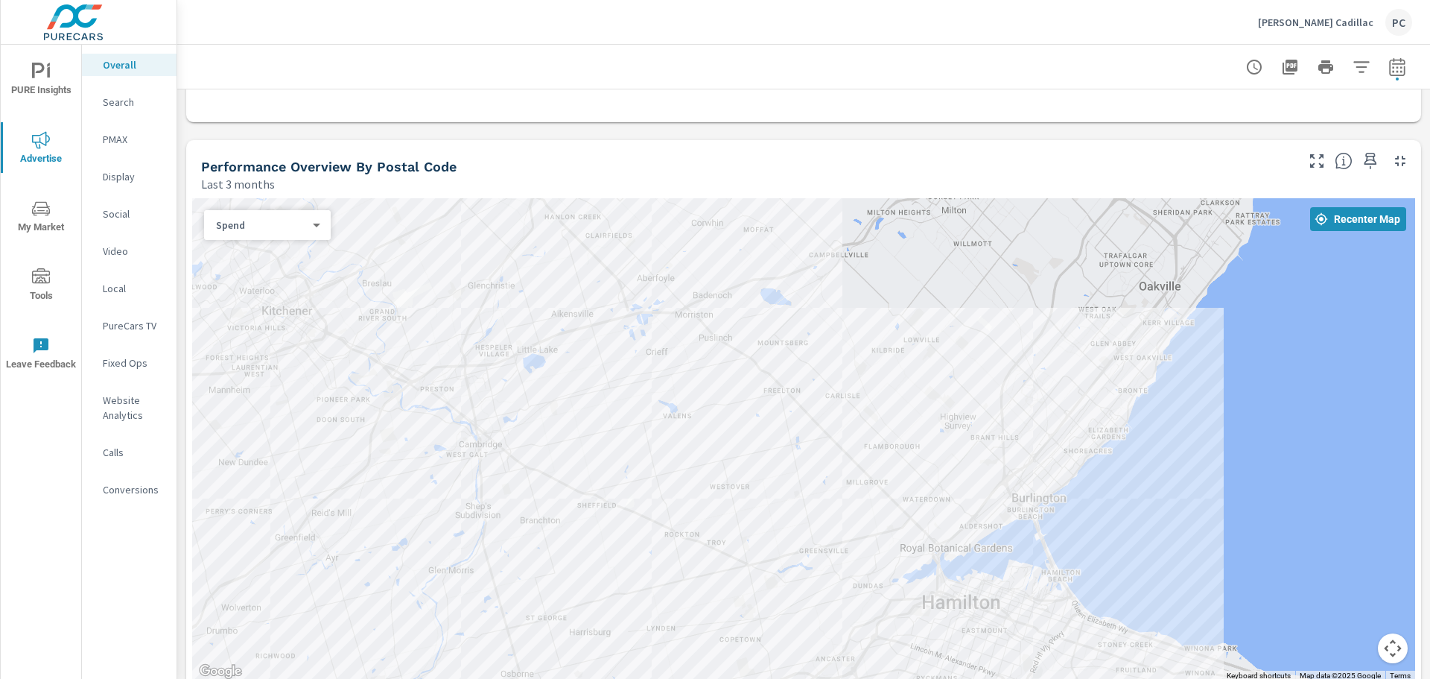
drag, startPoint x: 530, startPoint y: 488, endPoint x: 816, endPoint y: 270, distance: 359.3
click at [816, 270] on div at bounding box center [803, 439] width 1223 height 483
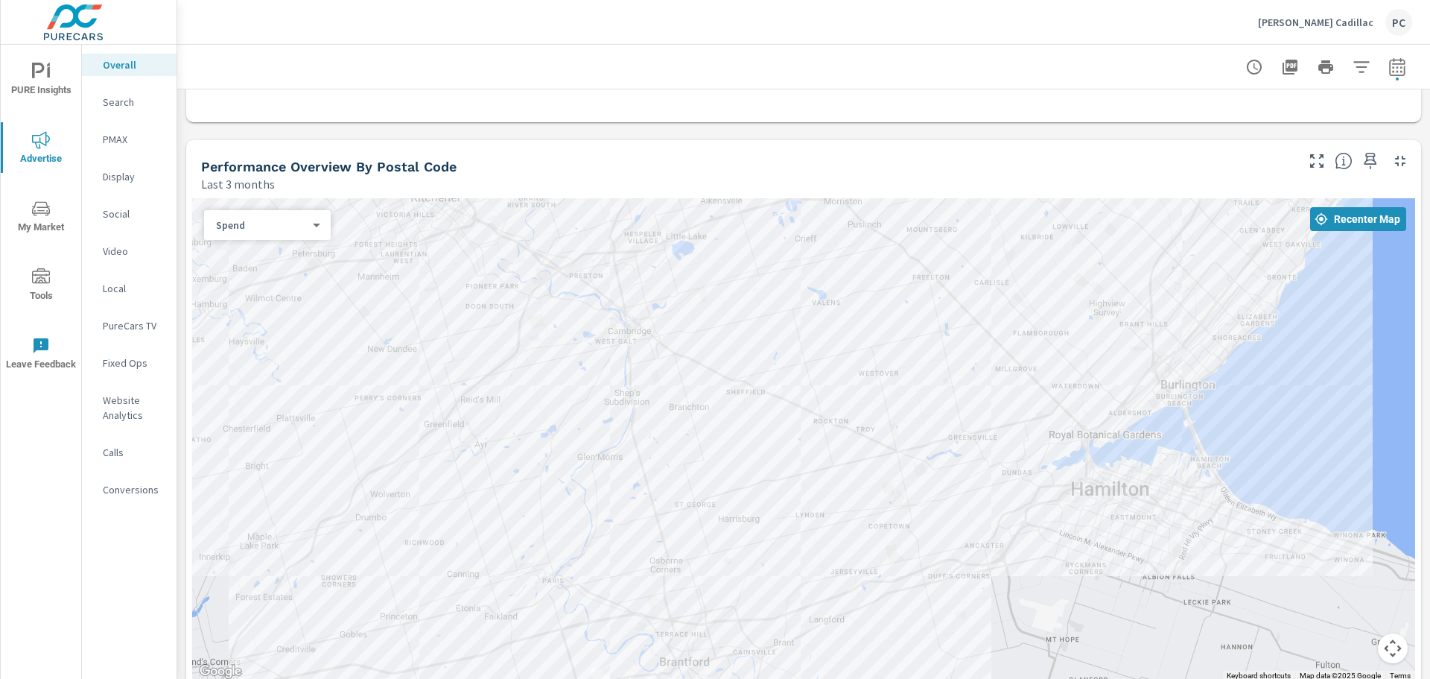
drag, startPoint x: 676, startPoint y: 340, endPoint x: 676, endPoint y: 559, distance: 218.2
click at [676, 559] on div at bounding box center [803, 439] width 1223 height 483
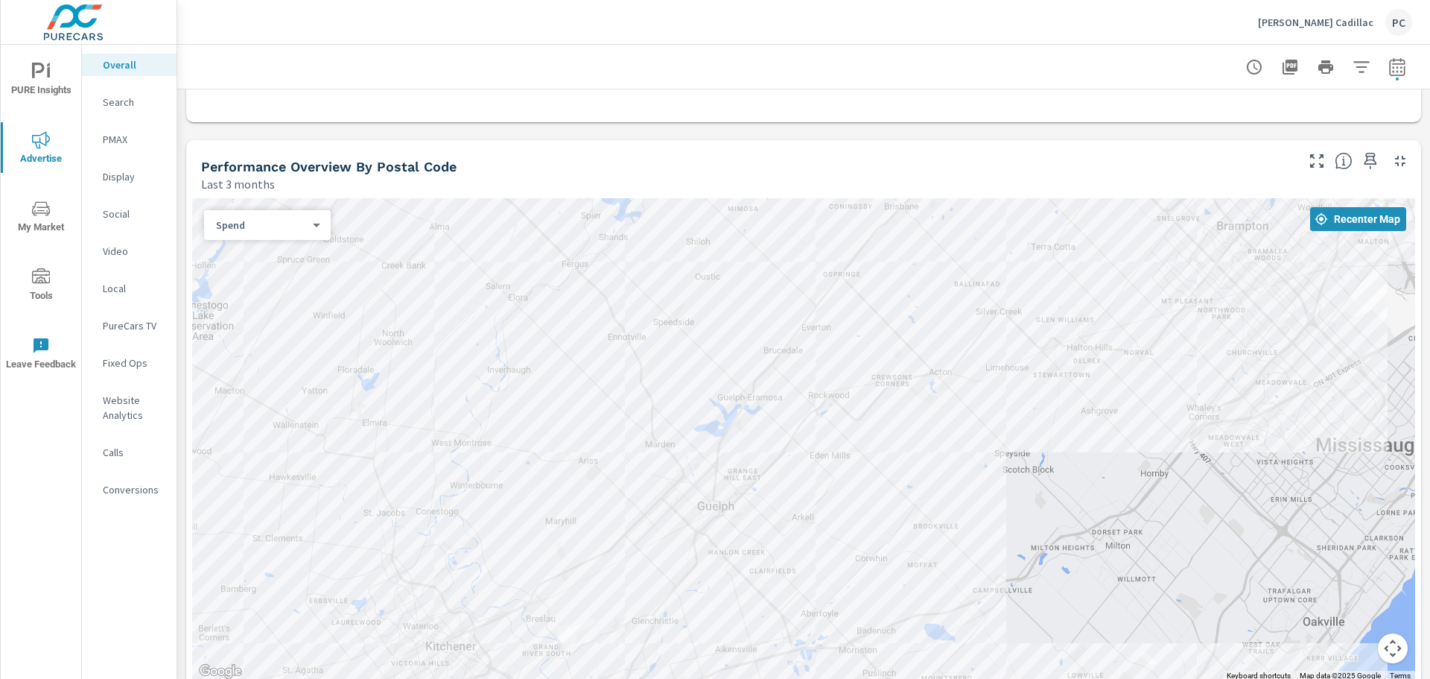
drag, startPoint x: 752, startPoint y: 414, endPoint x: 758, endPoint y: 324, distance: 90.3
click at [760, 316] on div at bounding box center [803, 439] width 1223 height 483
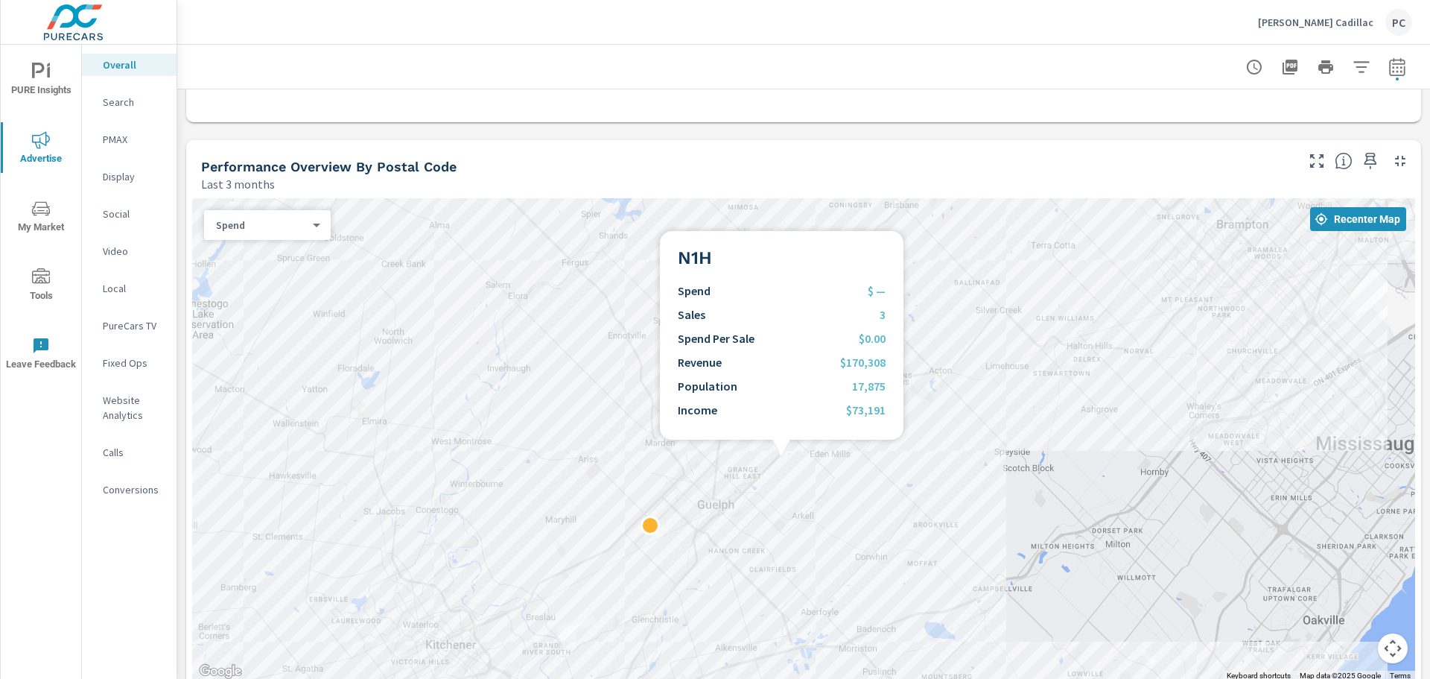
click at [782, 457] on div at bounding box center [803, 439] width 1223 height 483
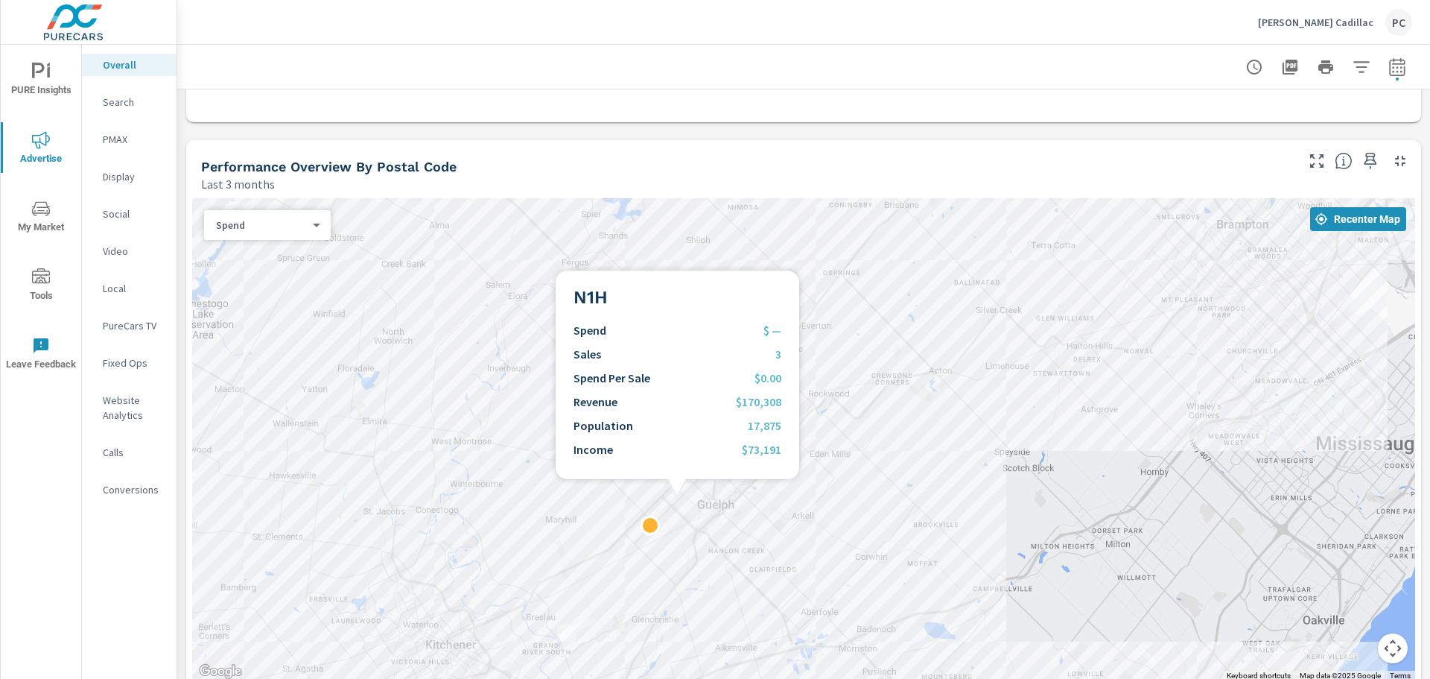
click at [677, 497] on div at bounding box center [803, 439] width 1223 height 483
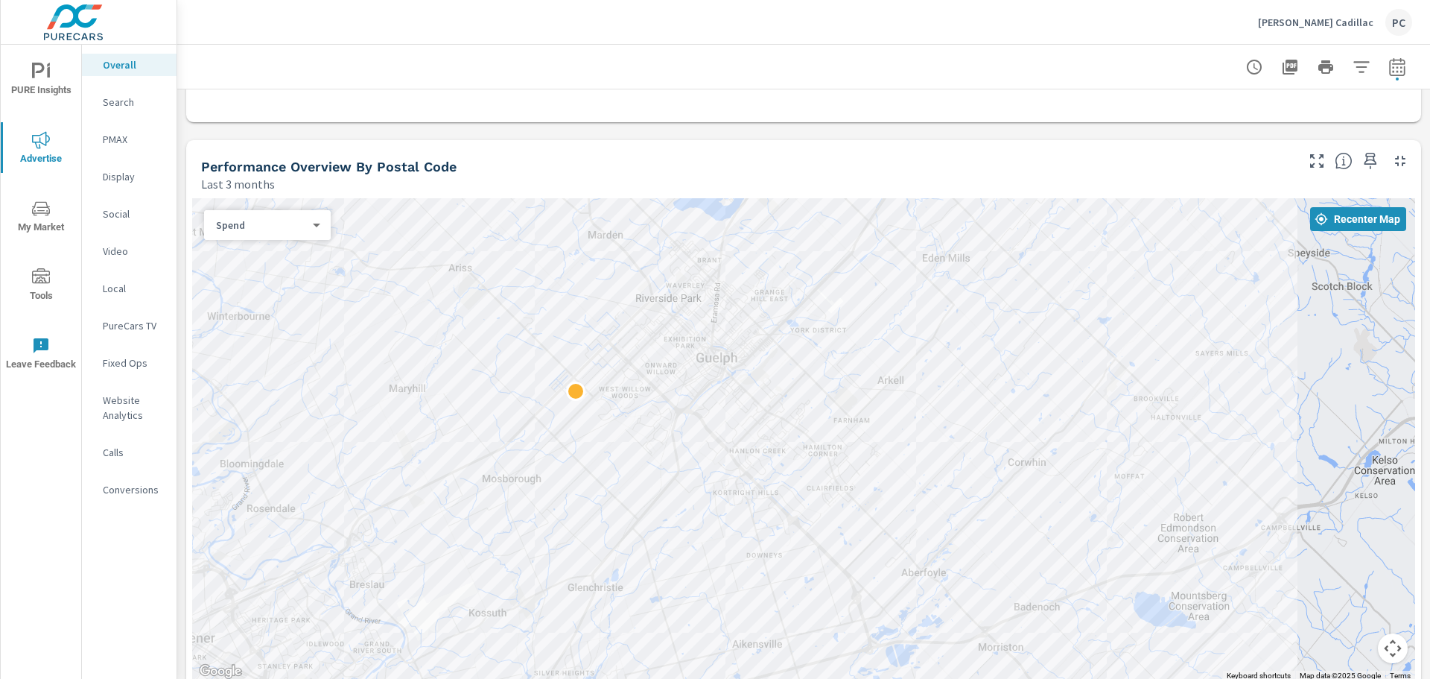
drag, startPoint x: 999, startPoint y: 497, endPoint x: 996, endPoint y: 324, distance: 172.8
drag, startPoint x: 1211, startPoint y: 355, endPoint x: 1212, endPoint y: 366, distance: 10.5
click at [1212, 366] on div at bounding box center [803, 439] width 1223 height 483
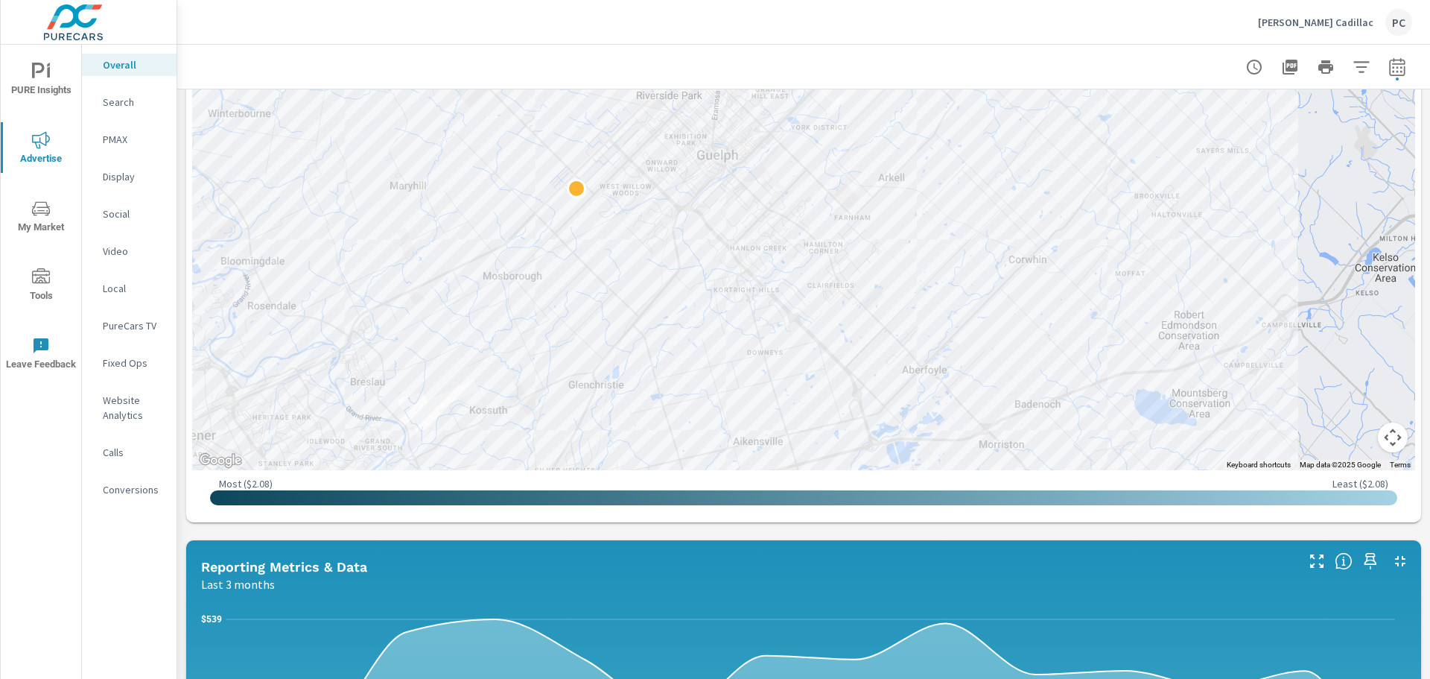
scroll to position [611, 0]
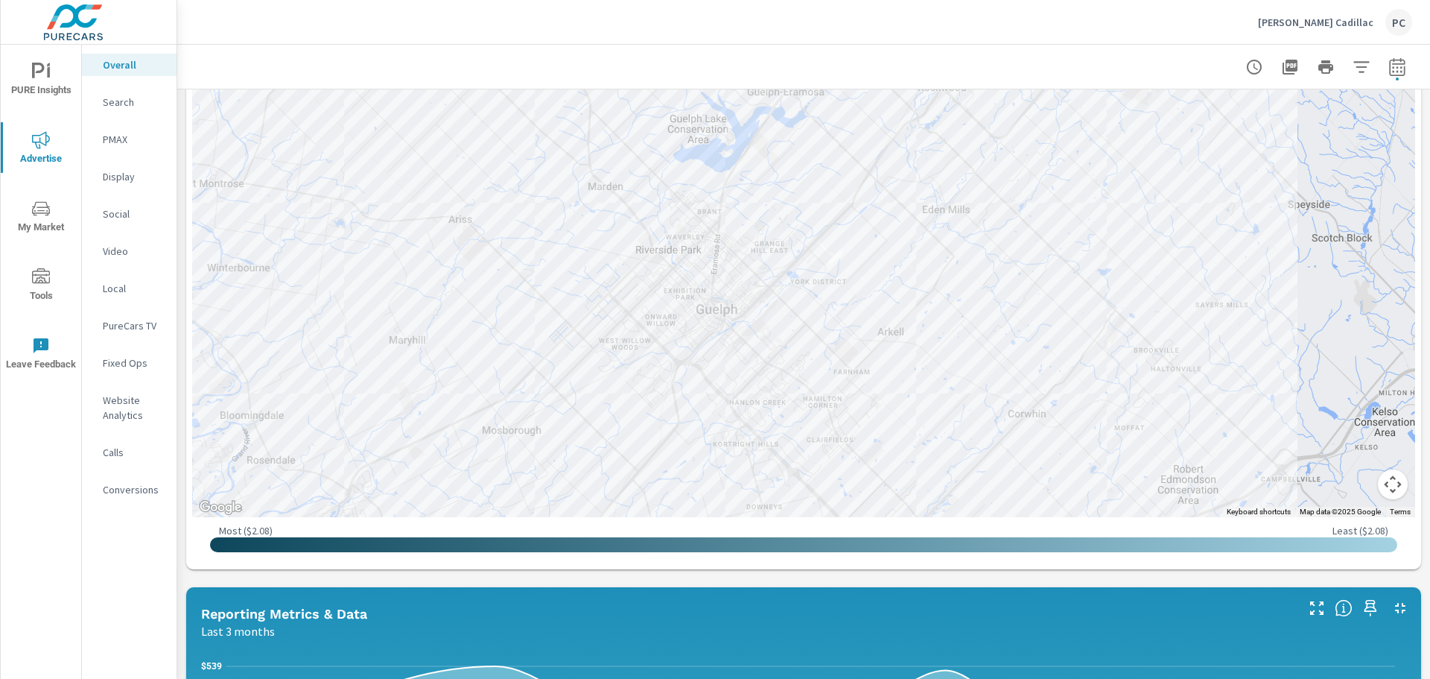
drag, startPoint x: 1023, startPoint y: 220, endPoint x: 1023, endPoint y: 331, distance: 111.0
click at [1023, 331] on div at bounding box center [803, 275] width 1223 height 483
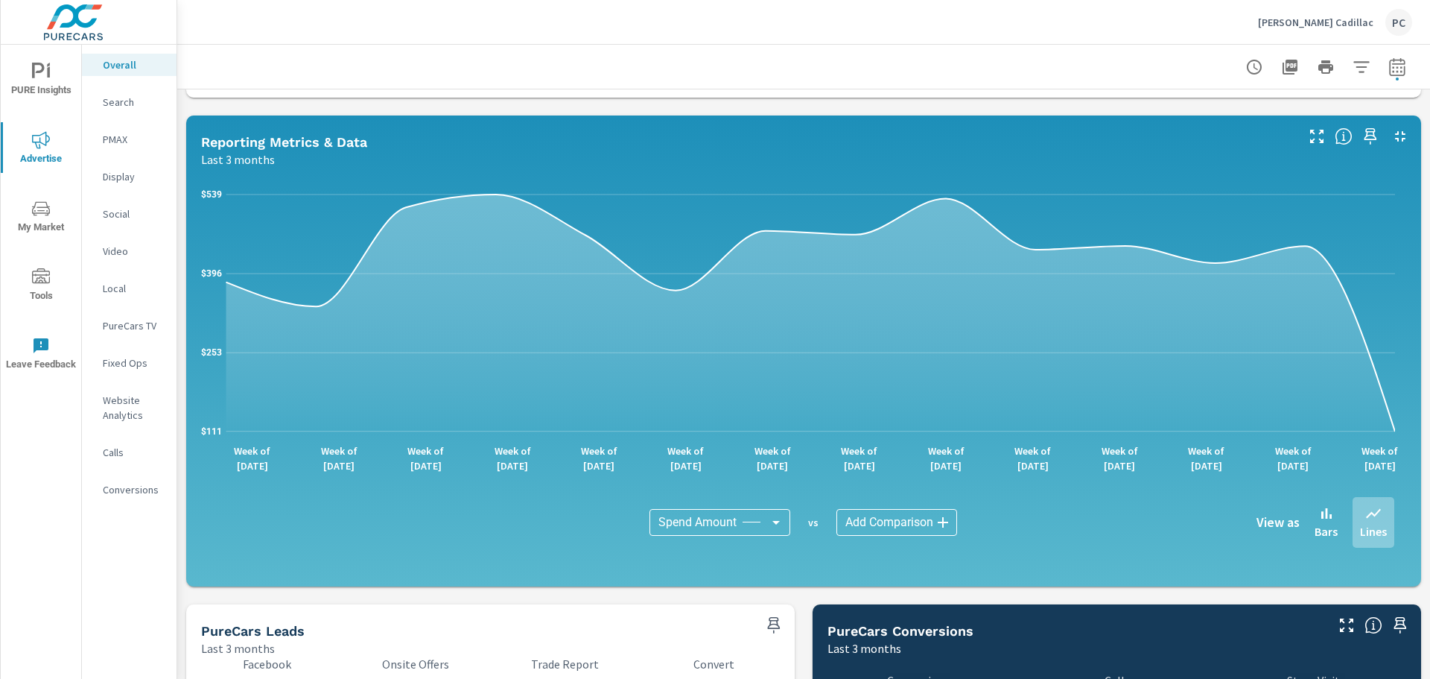
scroll to position [1085, 0]
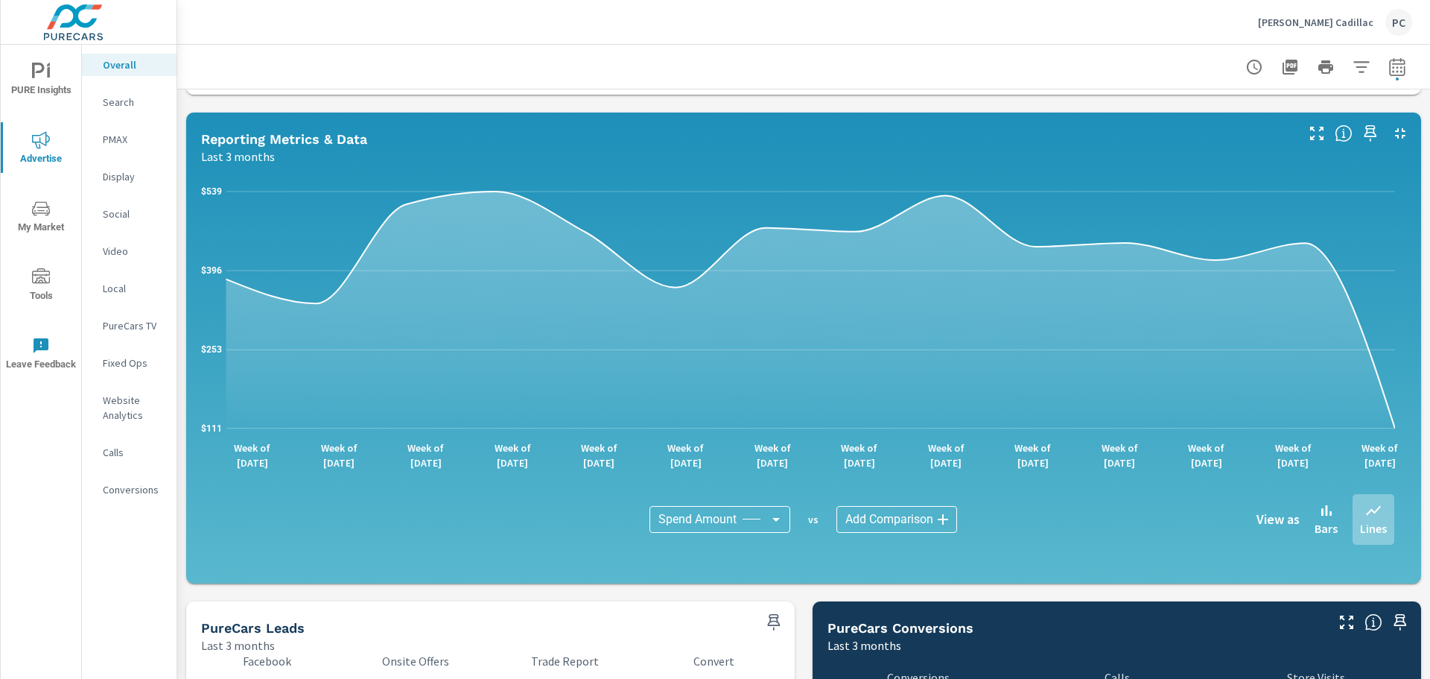
click at [764, 518] on body "PURE Insights Advertise My Market Tools Leave Feedback Overall Search PMAX Disp…" at bounding box center [715, 339] width 1430 height 679
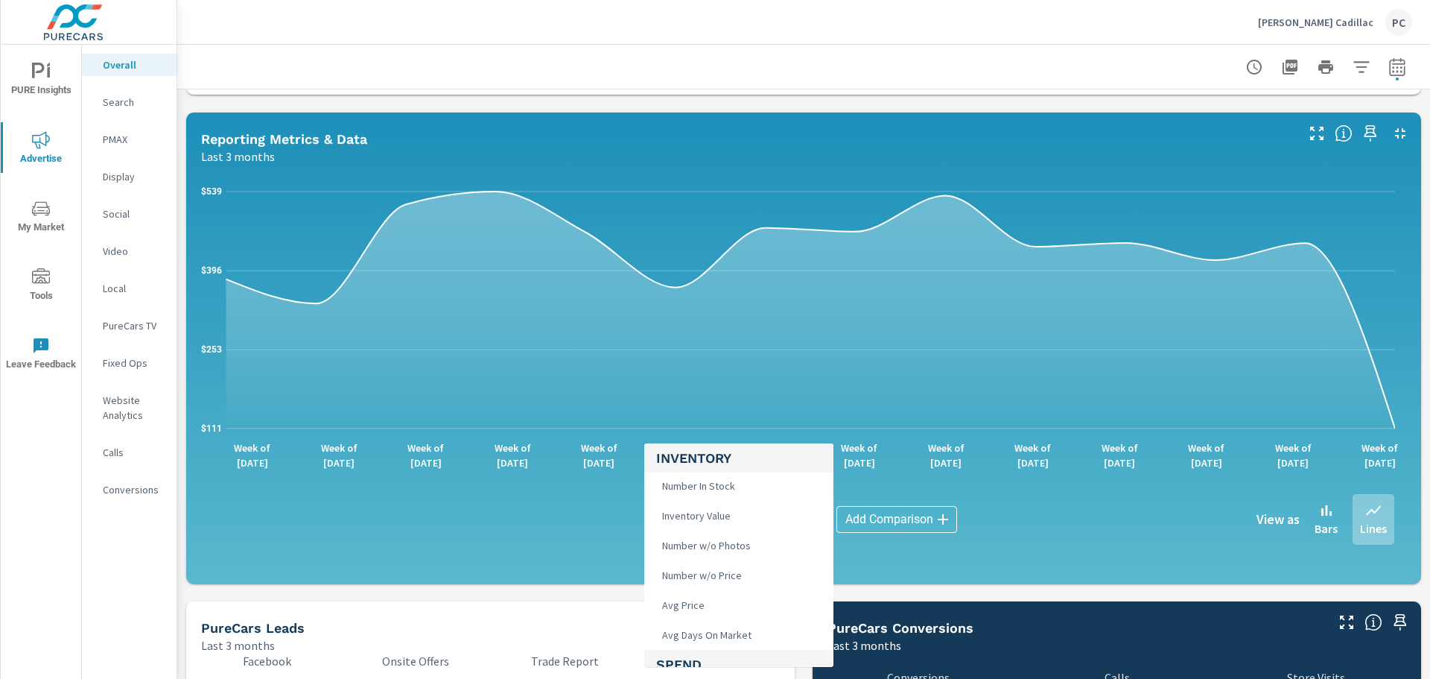
scroll to position [0, 0]
click at [947, 547] on div at bounding box center [715, 339] width 1430 height 679
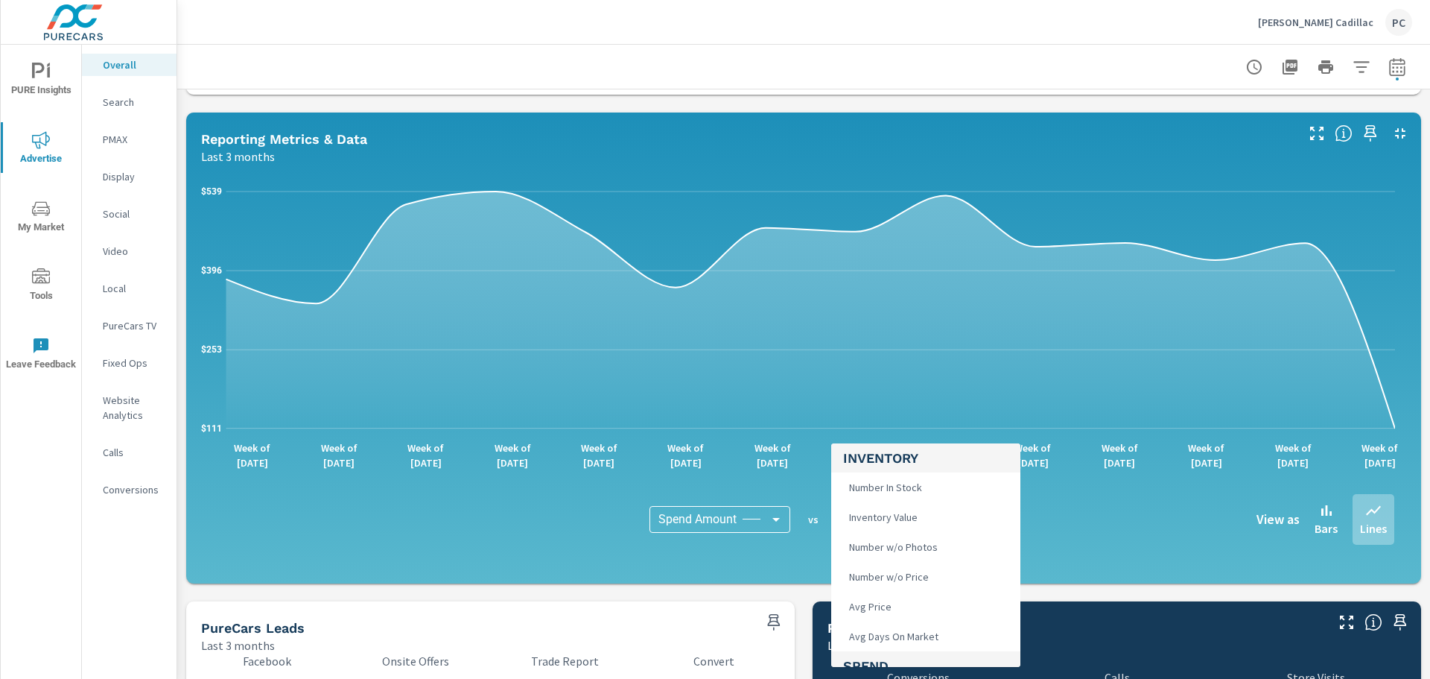
click at [930, 523] on body "PURE Insights Advertise My Market Tools Leave Feedback Overall Search PMAX Disp…" at bounding box center [715, 339] width 1430 height 679
click at [896, 486] on span "Impressions" at bounding box center [875, 484] width 64 height 21
type input "Impressions"
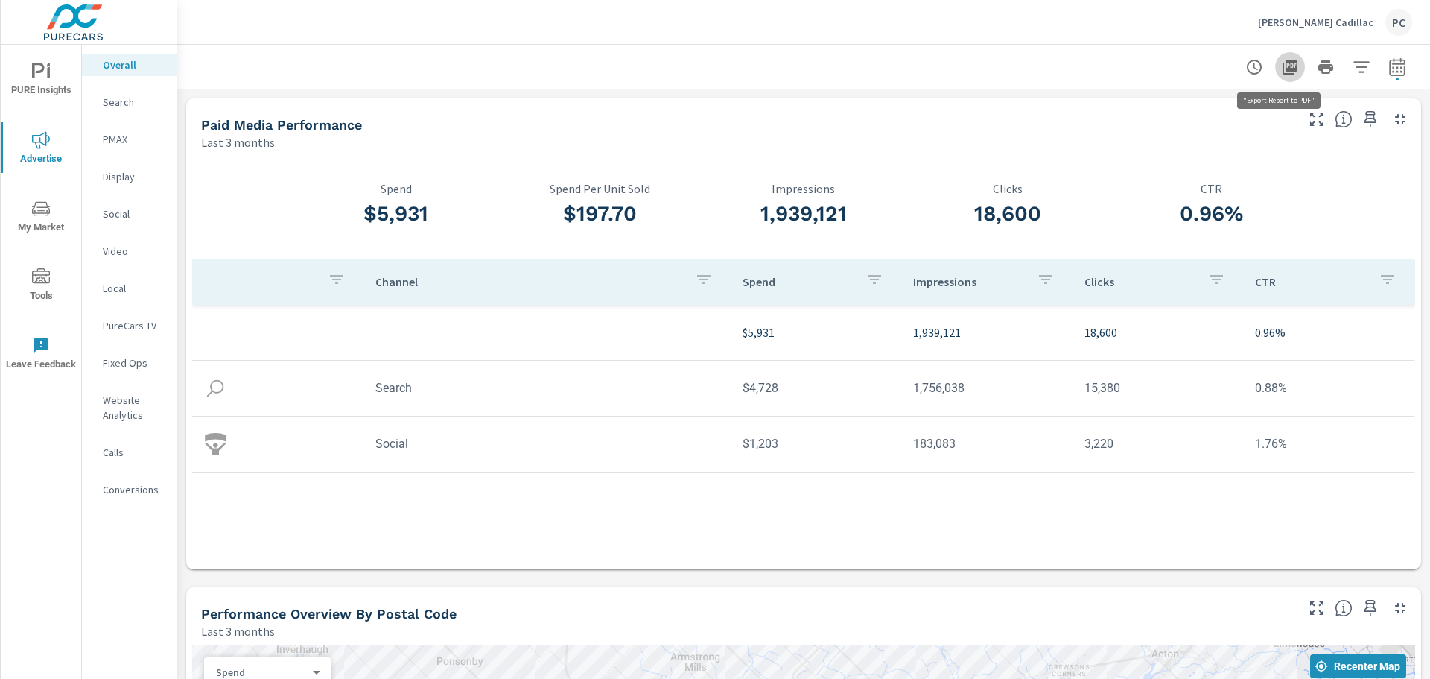
click at [1283, 65] on icon "button" at bounding box center [1290, 67] width 15 height 15
click at [109, 100] on p "Search" at bounding box center [134, 102] width 62 height 15
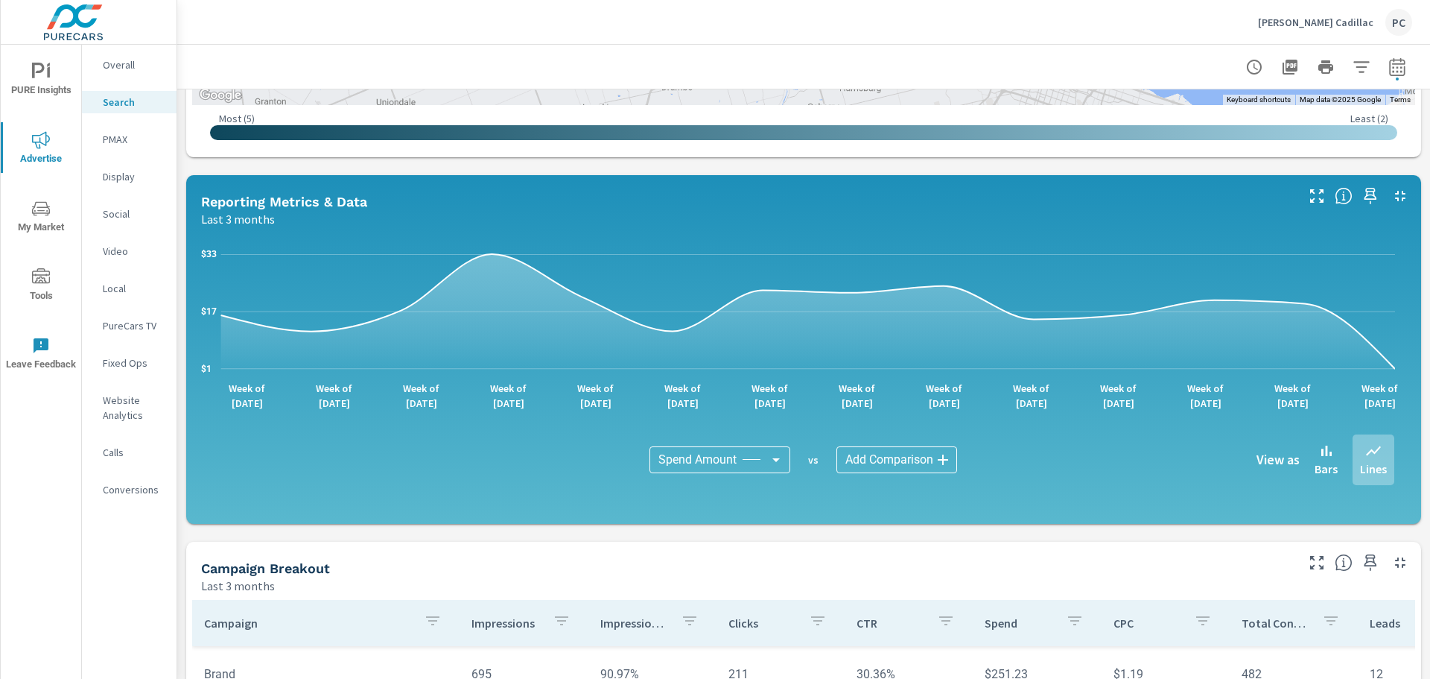
scroll to position [663, 0]
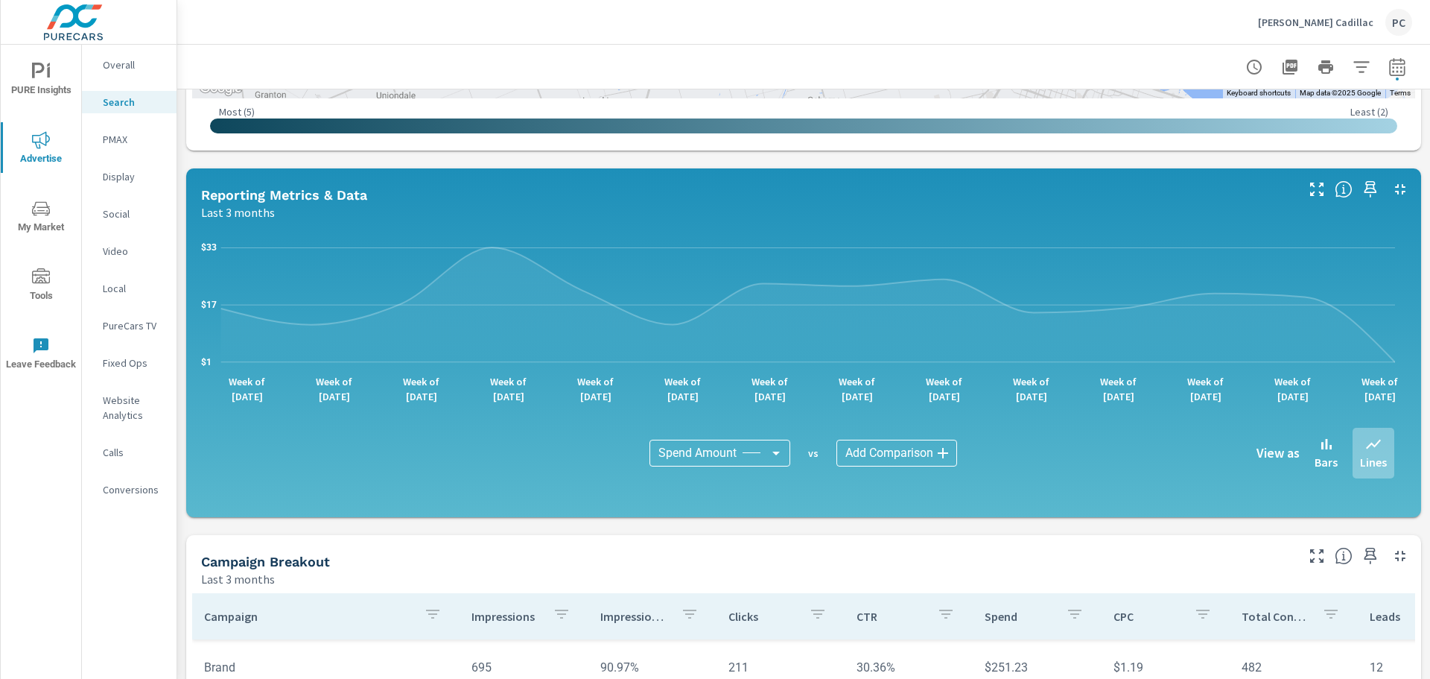
click at [924, 452] on body "PURE Insights Advertise My Market Tools Leave Feedback Overall Search PMAX Disp…" at bounding box center [715, 339] width 1430 height 679
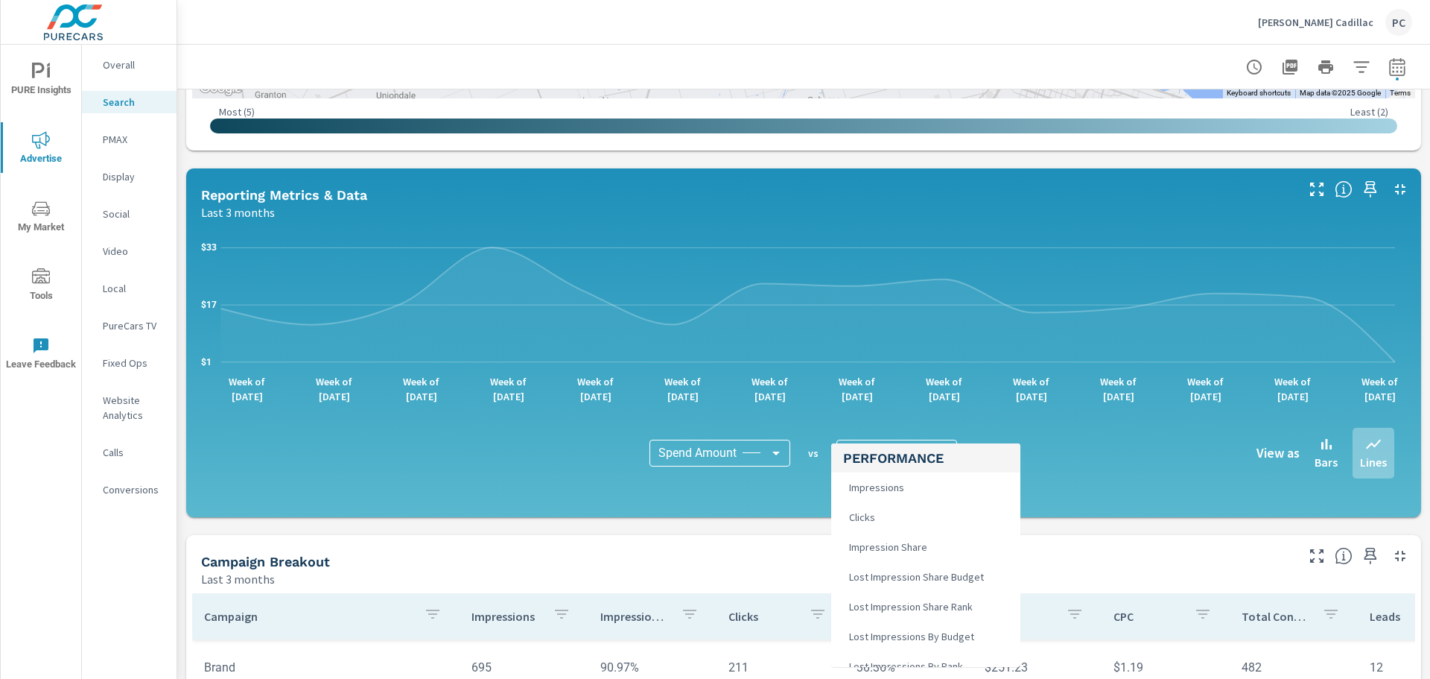
click at [904, 489] on span "Impressions" at bounding box center [875, 487] width 64 height 21
type input "Impressions"
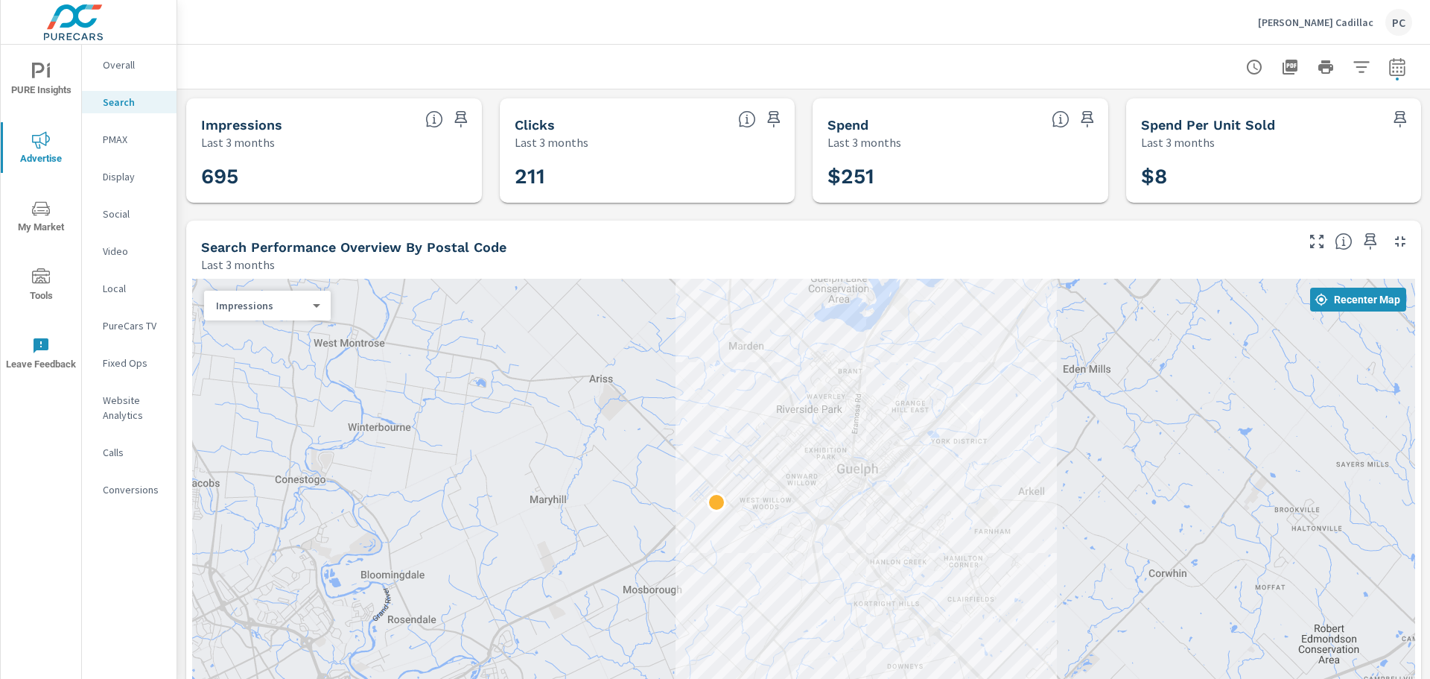
drag, startPoint x: 807, startPoint y: 523, endPoint x: 802, endPoint y: 486, distance: 37.6
click at [802, 486] on div at bounding box center [803, 520] width 1223 height 483
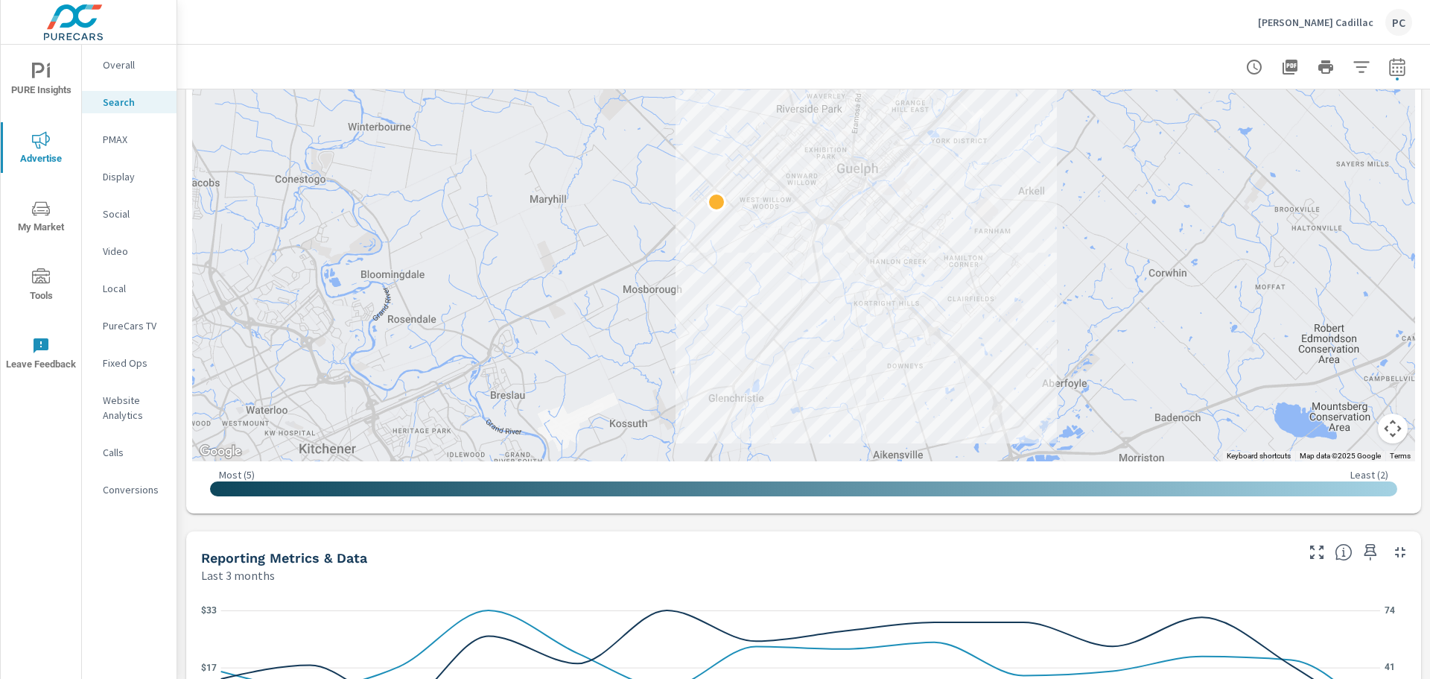
scroll to position [258, 0]
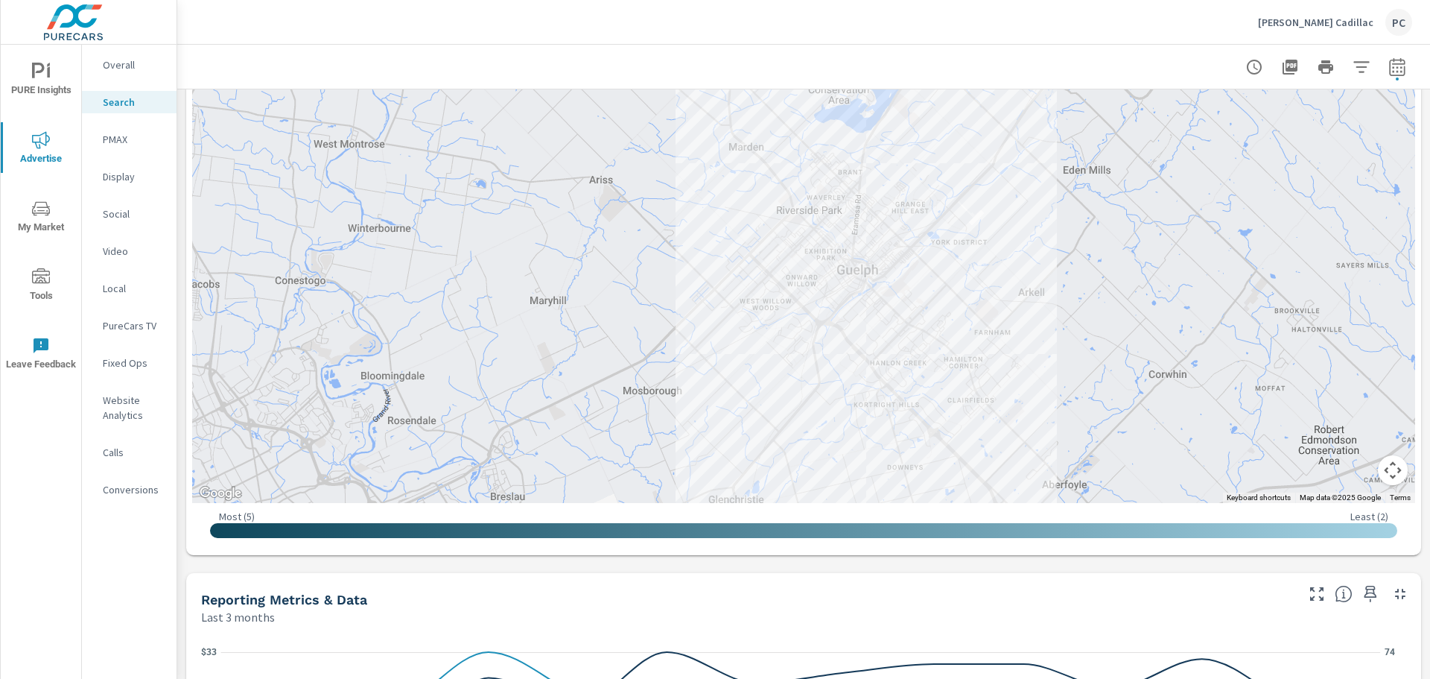
drag, startPoint x: 1122, startPoint y: 291, endPoint x: 1124, endPoint y: 337, distance: 46.2
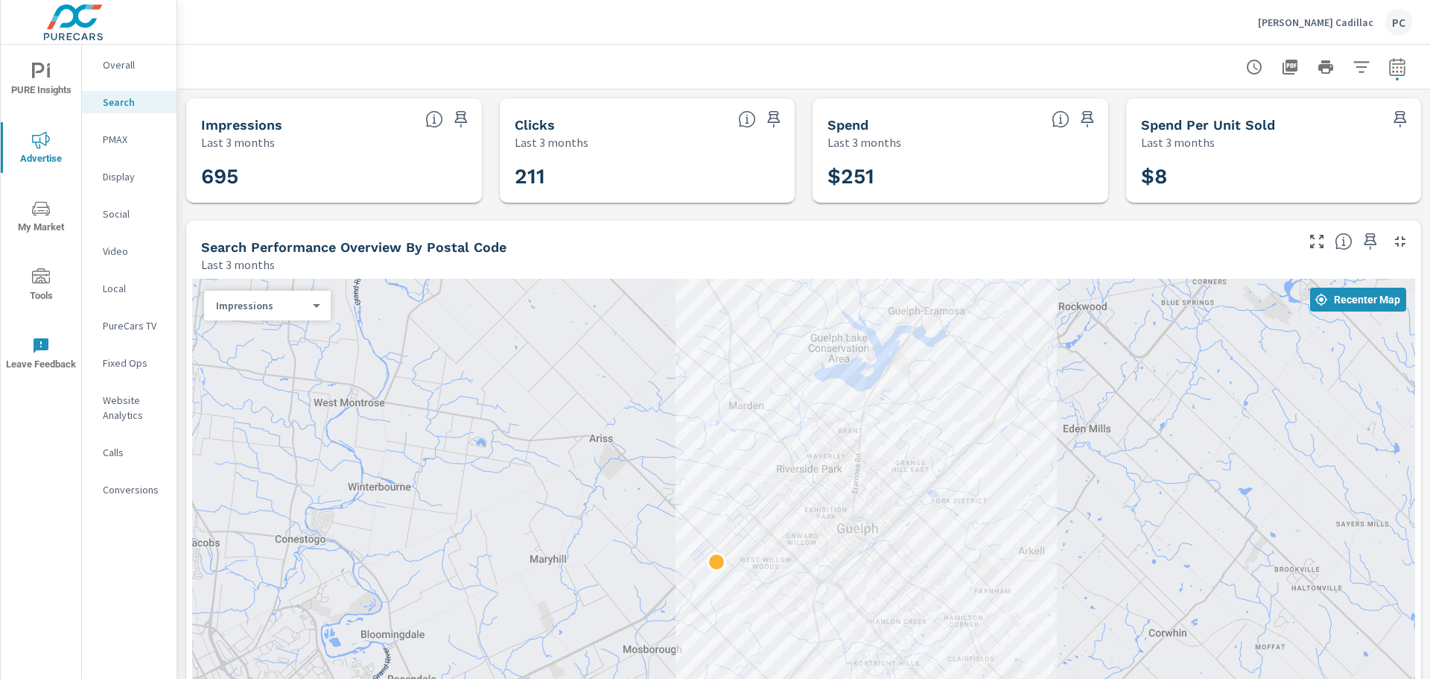
click at [1283, 69] on icon "button" at bounding box center [1290, 67] width 15 height 15
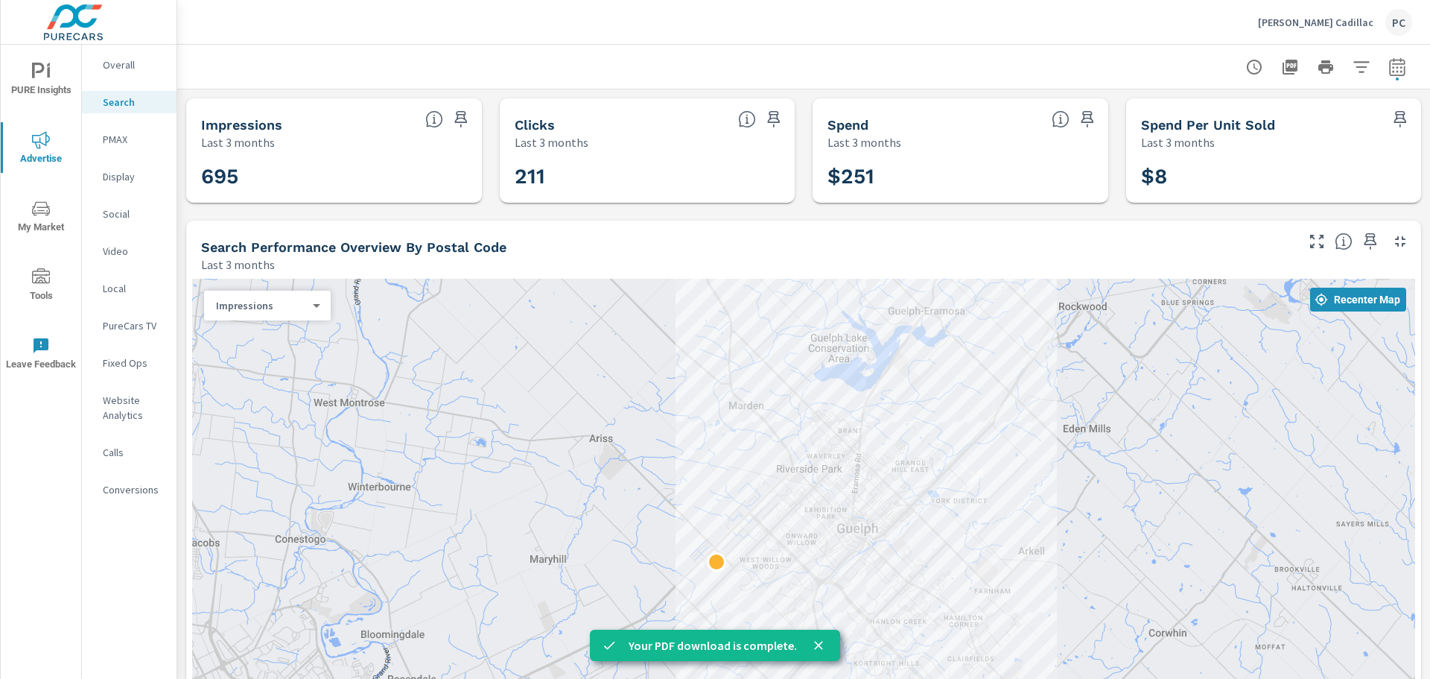
click at [114, 210] on p "Social" at bounding box center [134, 213] width 62 height 15
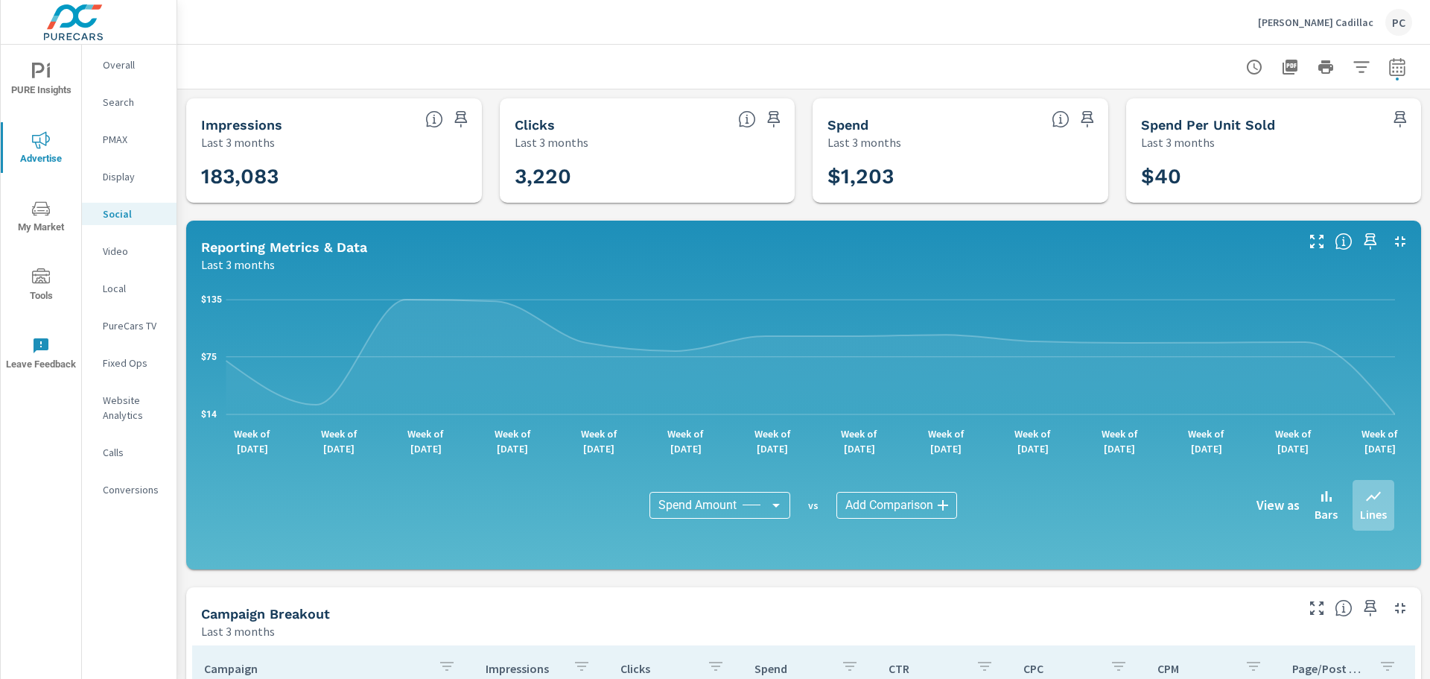
click at [905, 498] on body "PURE Insights Advertise My Market Tools Leave Feedback Overall Search PMAX Disp…" at bounding box center [715, 339] width 1430 height 679
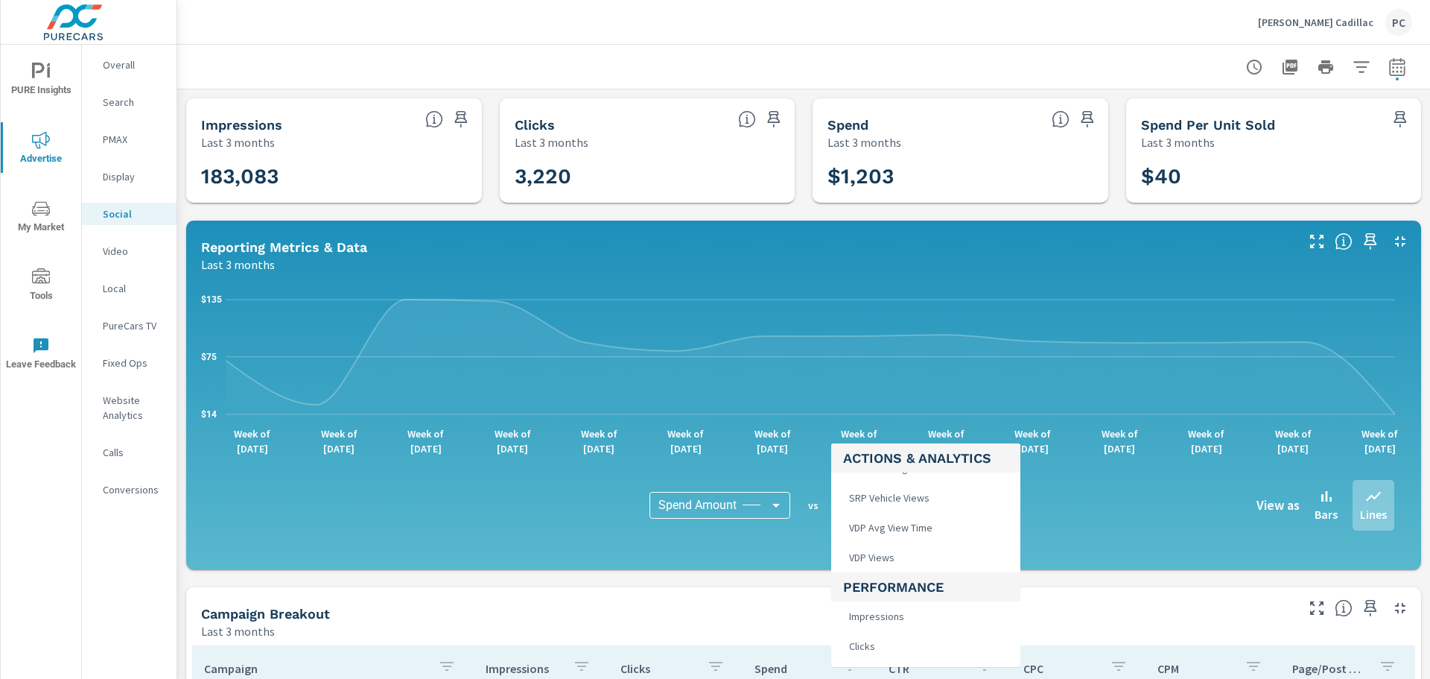
scroll to position [447, 0]
click at [879, 575] on span "Impressions" at bounding box center [875, 574] width 64 height 21
type input "Impressions"
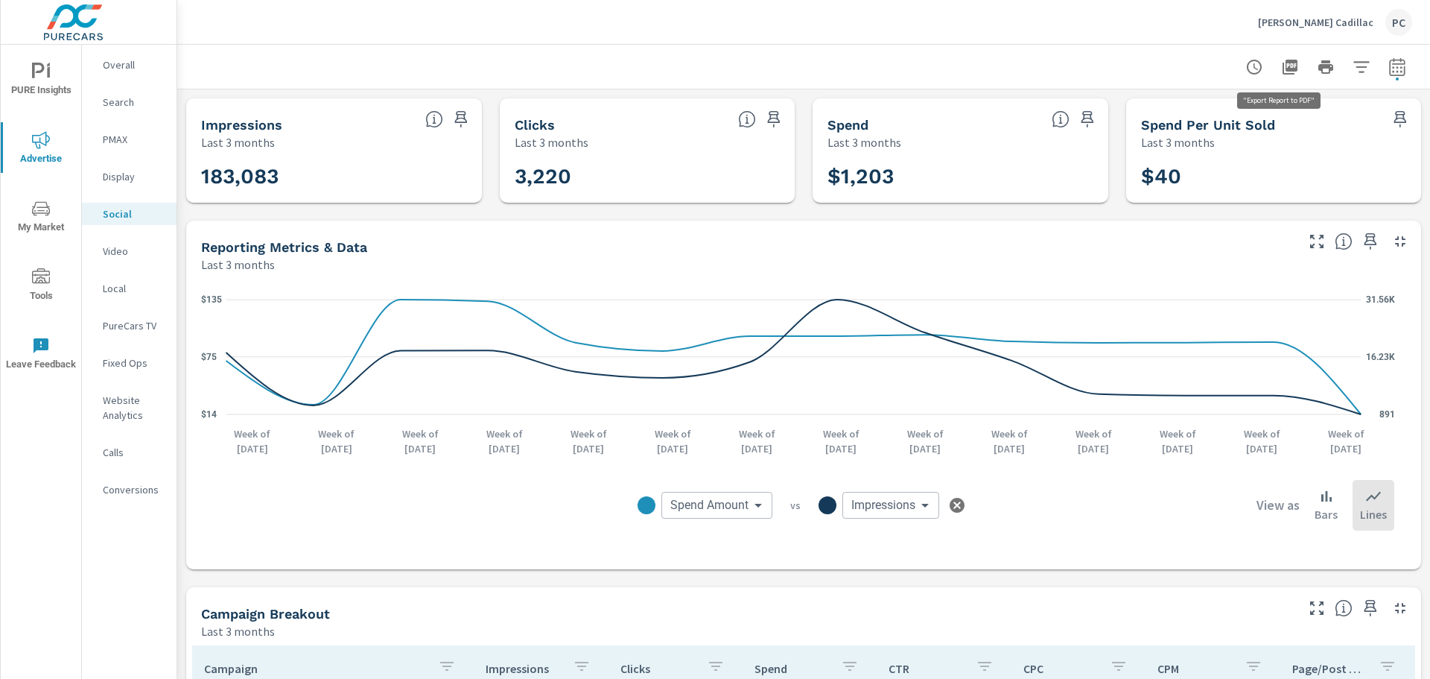
click at [1283, 61] on icon "button" at bounding box center [1290, 67] width 15 height 15
